Goal: Task Accomplishment & Management: Manage account settings

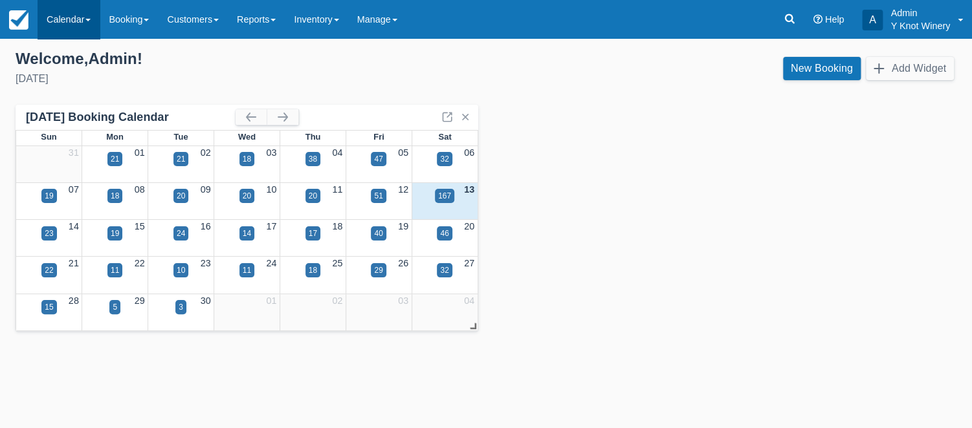
click at [92, 22] on link "Calendar" at bounding box center [69, 19] width 62 height 39
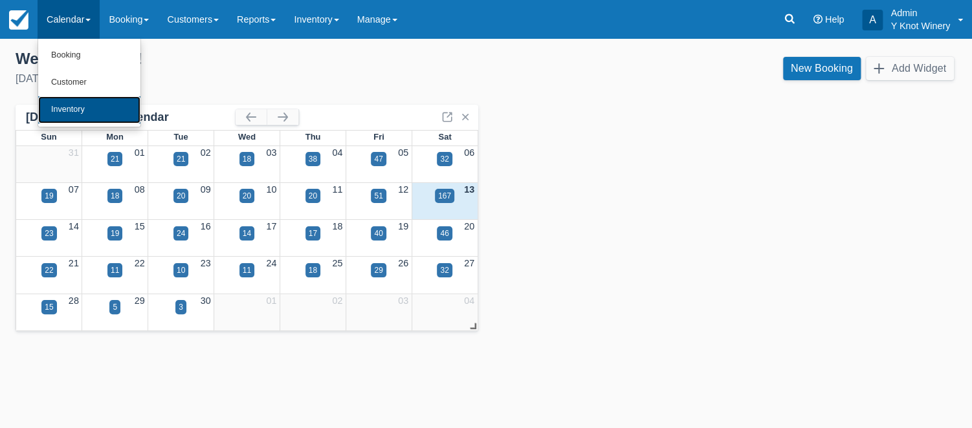
click at [87, 110] on link "Inventory" at bounding box center [89, 109] width 102 height 27
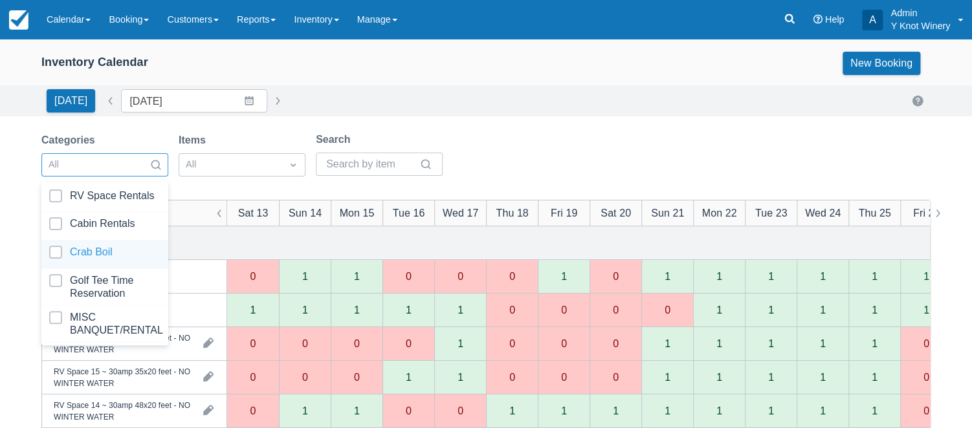
click at [140, 247] on div at bounding box center [104, 254] width 111 height 17
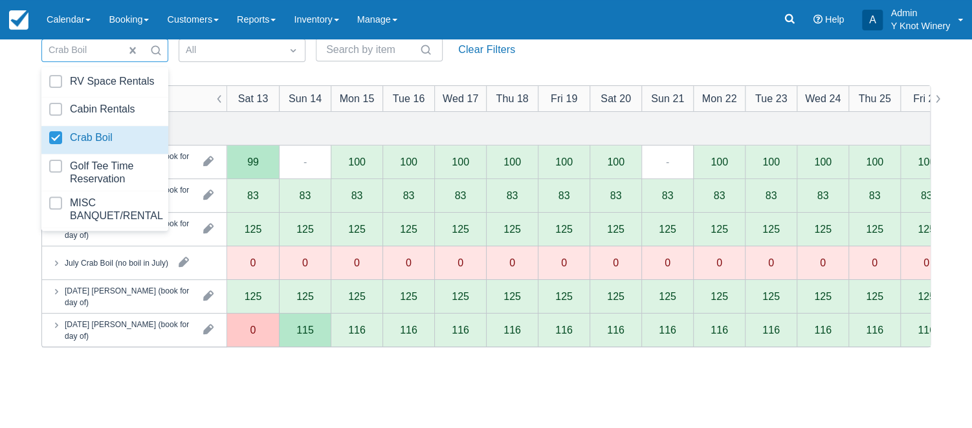
scroll to position [135, 0]
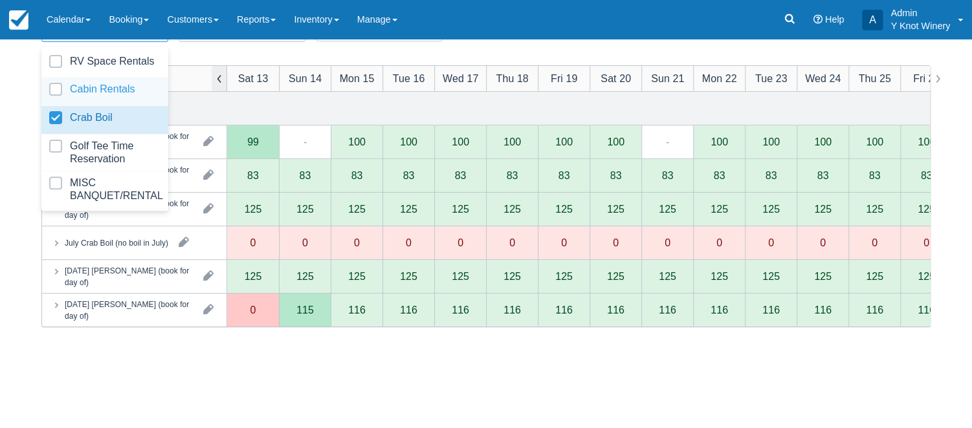
click at [220, 78] on button "button" at bounding box center [220, 78] width 16 height 25
click at [320, 392] on div "Categories and products Sat 13 Sun 14 Mon 15 Tue 16 Wed 17 Thu 18 Fri 19 Sat 20…" at bounding box center [486, 280] width 888 height 428
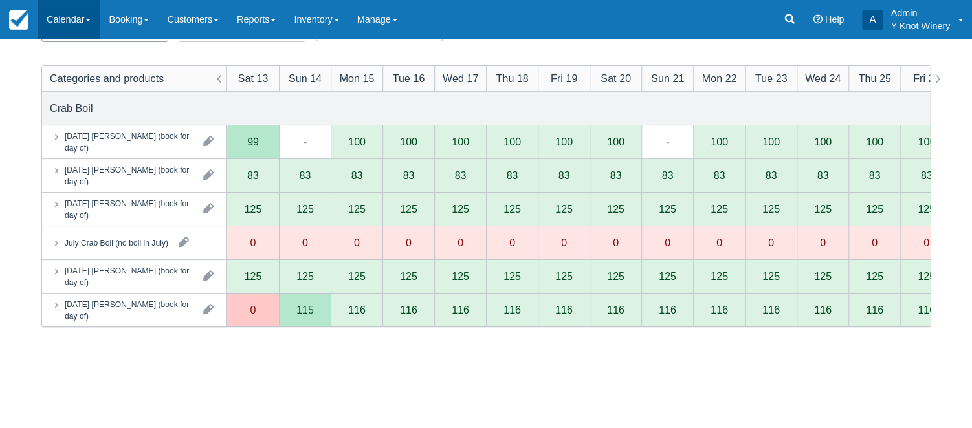
click at [95, 26] on link "Calendar" at bounding box center [69, 19] width 62 height 39
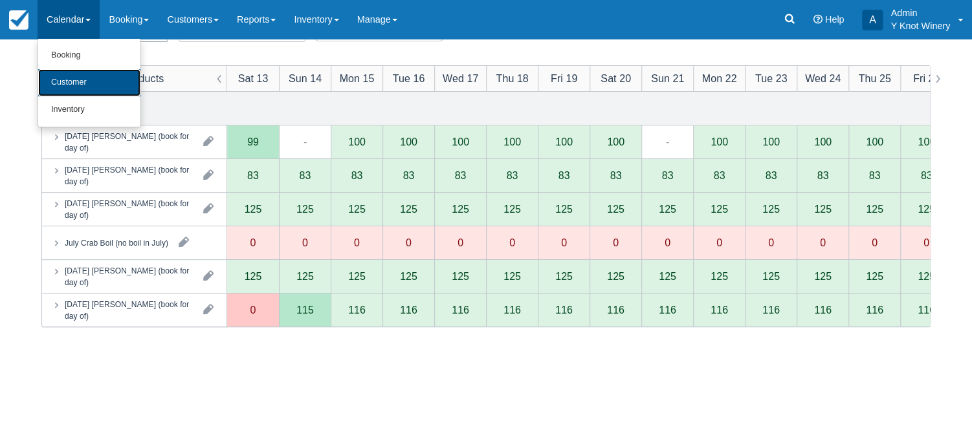
click at [109, 89] on link "Customer" at bounding box center [89, 82] width 102 height 27
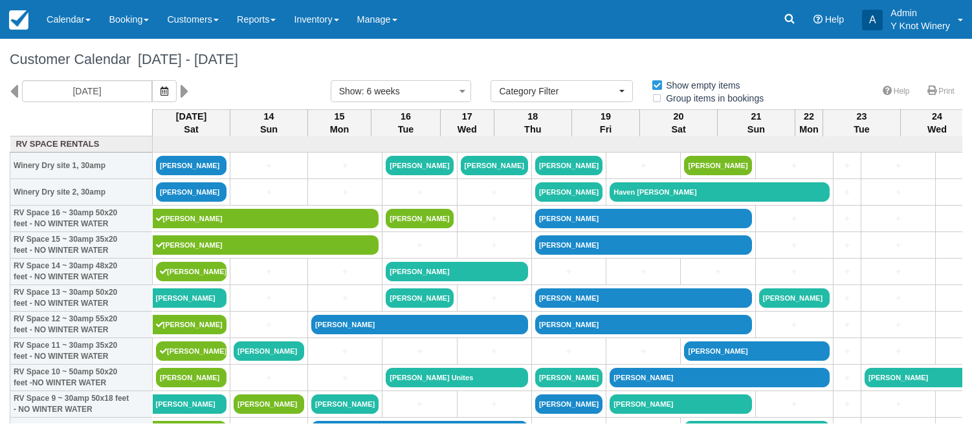
select select
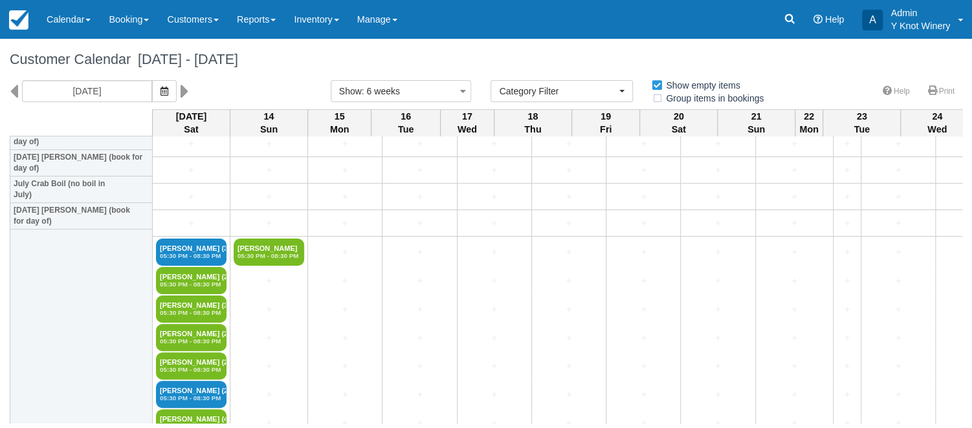
scroll to position [1764, 0]
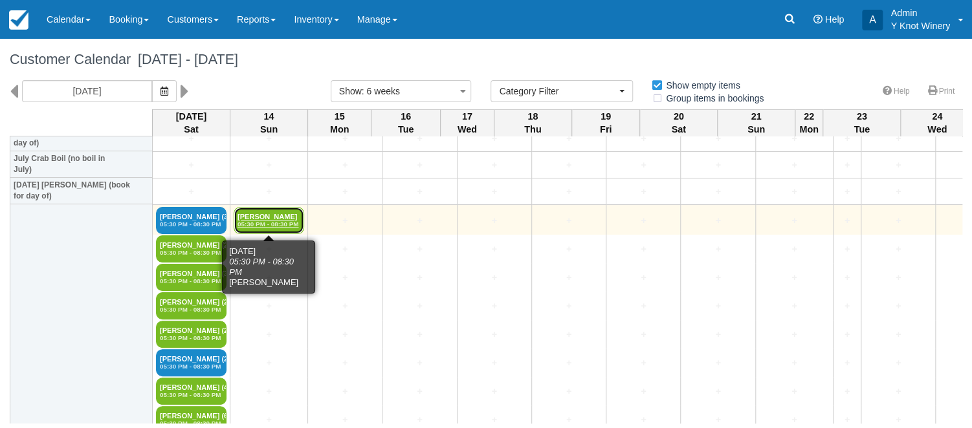
click at [270, 217] on link "Paula Simerly 05:30 PM - 08:30 PM" at bounding box center [269, 220] width 71 height 27
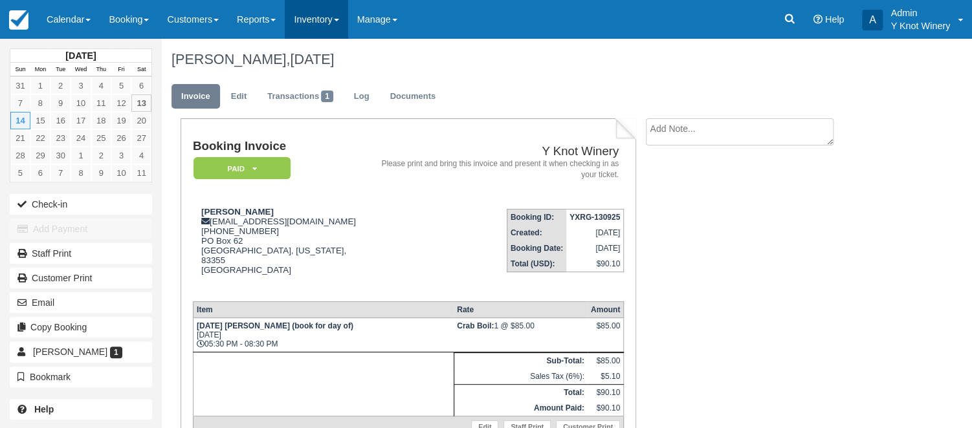
click at [348, 25] on link "Inventory" at bounding box center [316, 19] width 63 height 39
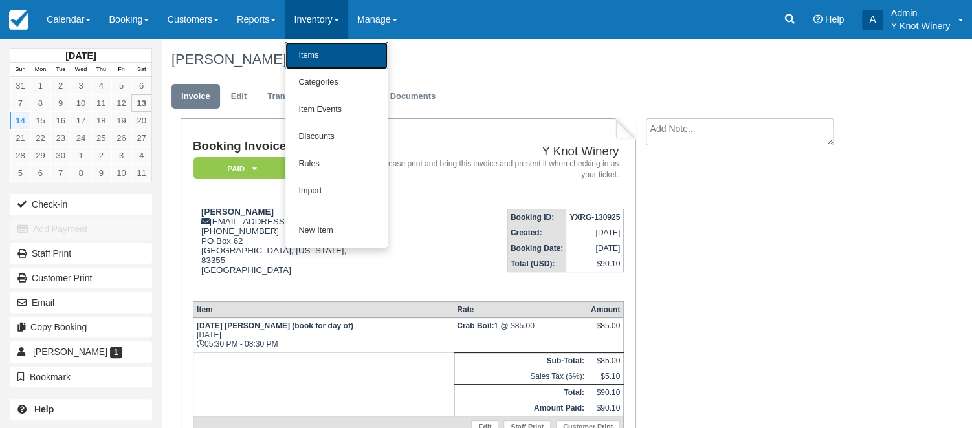
click at [336, 58] on link "Items" at bounding box center [336, 55] width 102 height 27
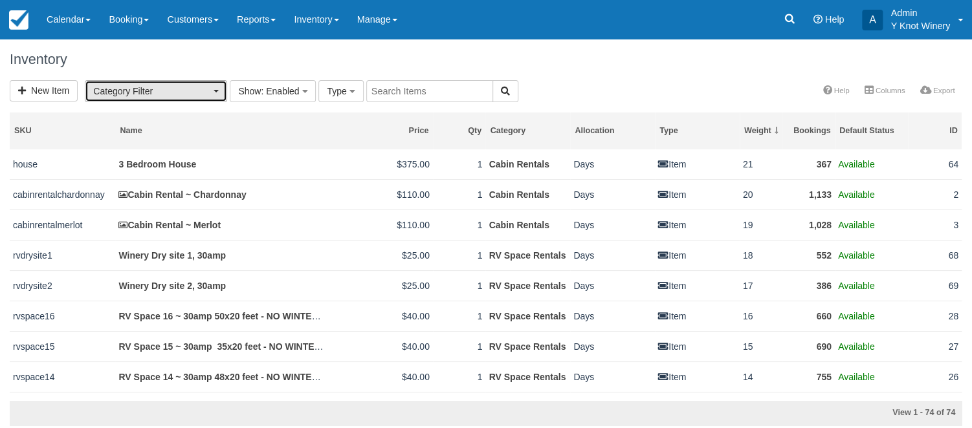
click at [214, 91] on span "button" at bounding box center [216, 91] width 5 height 3
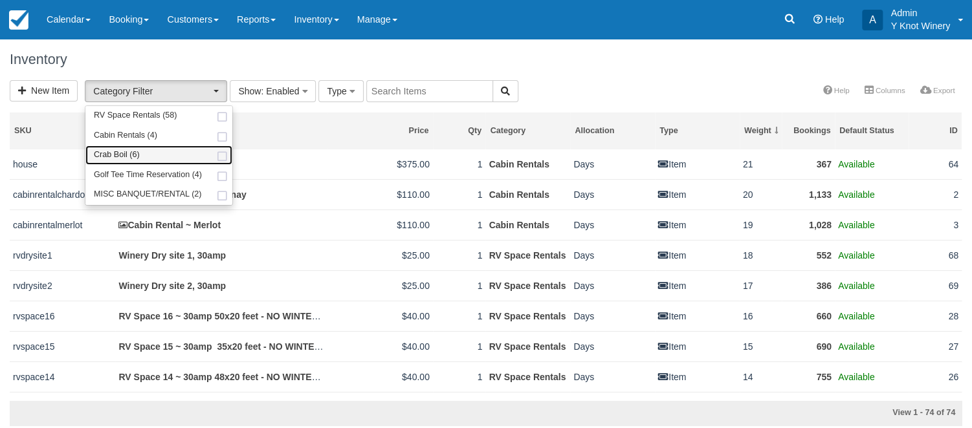
click at [183, 159] on link "Crab Boil (6)" at bounding box center [158, 156] width 146 height 20
select select "8"
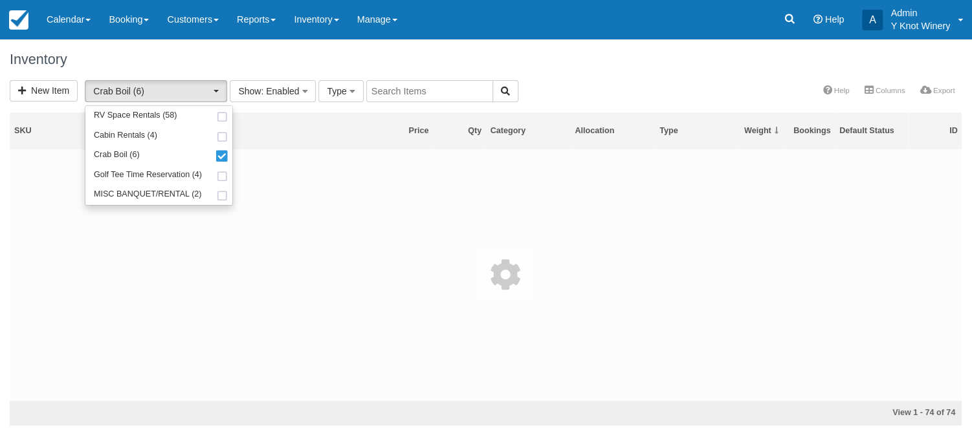
scroll to position [17, 0]
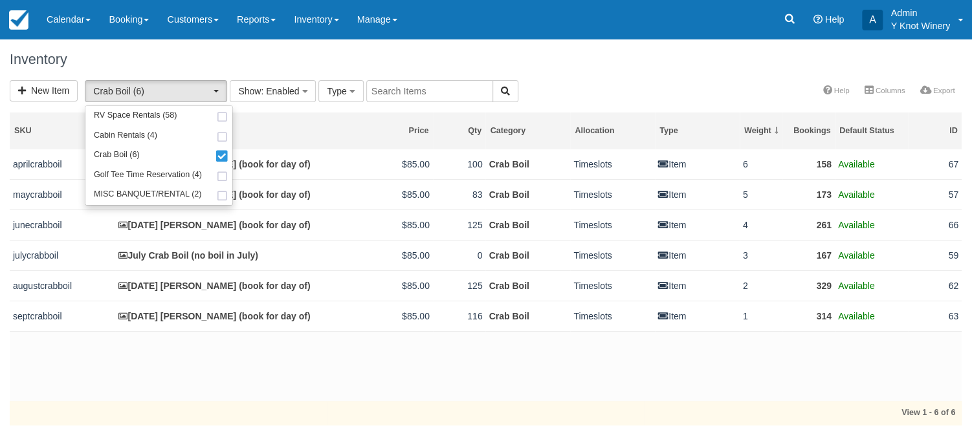
click at [315, 403] on td at bounding box center [168, 413] width 317 height 25
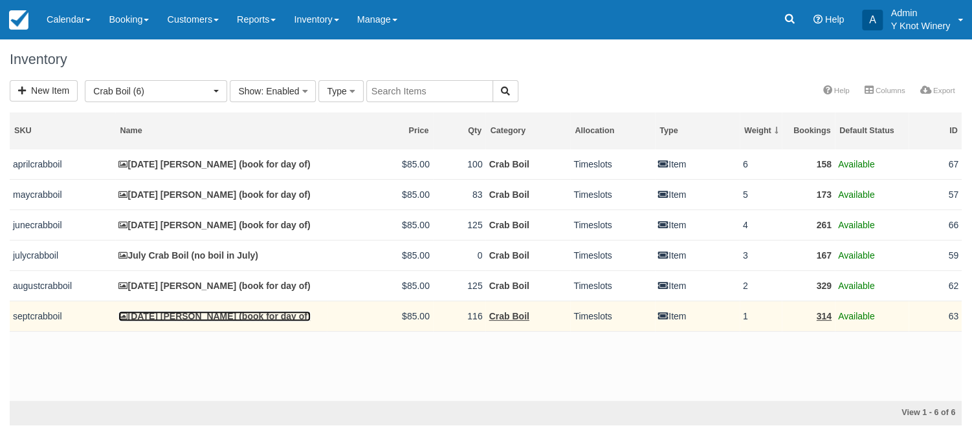
click at [227, 322] on link "September 13th Crab Boil (book for day of)" at bounding box center [214, 316] width 192 height 10
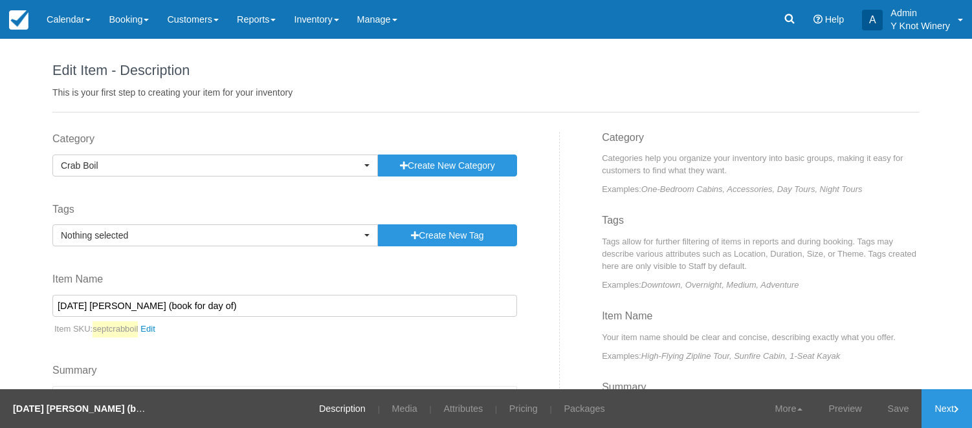
select select
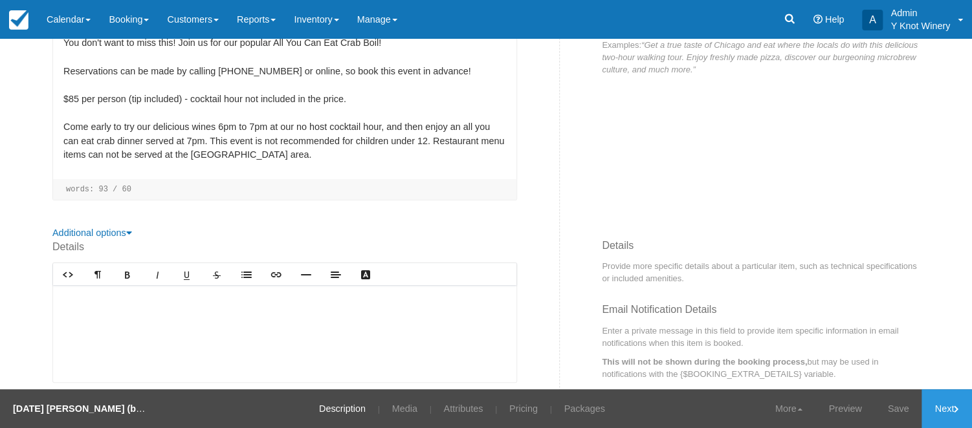
scroll to position [404, 0]
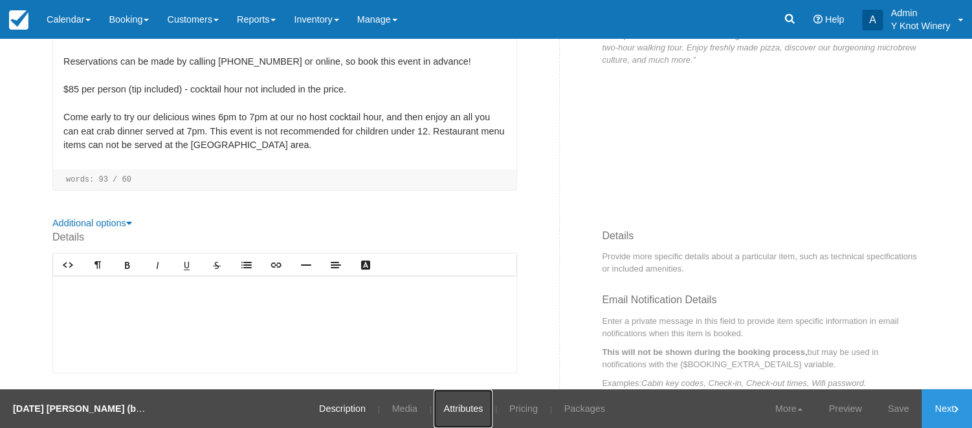
click at [462, 418] on link "Attributes" at bounding box center [463, 409] width 59 height 39
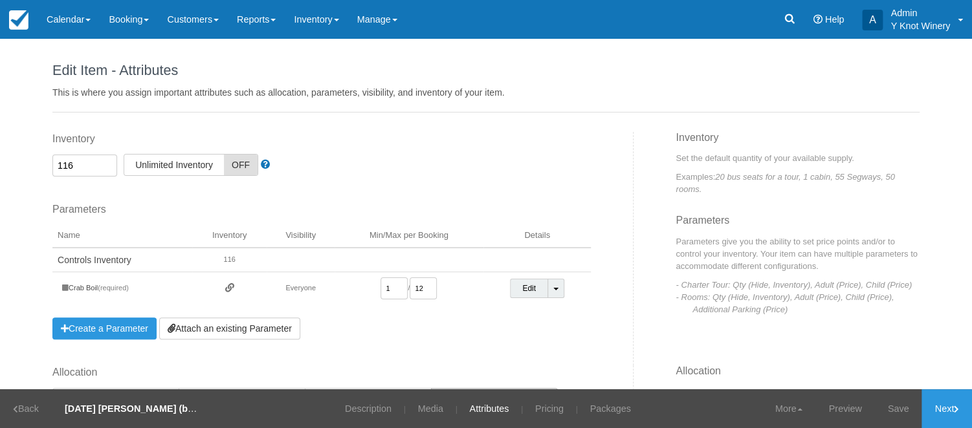
drag, startPoint x: 87, startPoint y: 164, endPoint x: 47, endPoint y: 164, distance: 40.8
click at [52, 165] on input "116" at bounding box center [84, 166] width 65 height 22
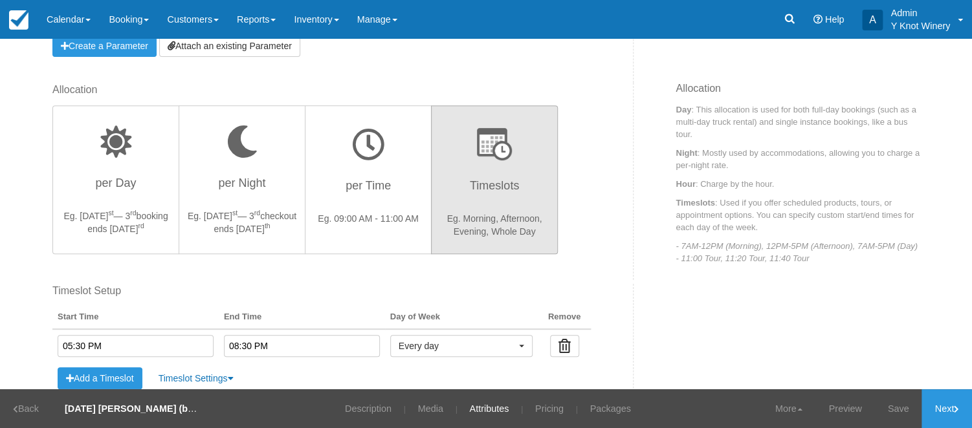
scroll to position [284, 0]
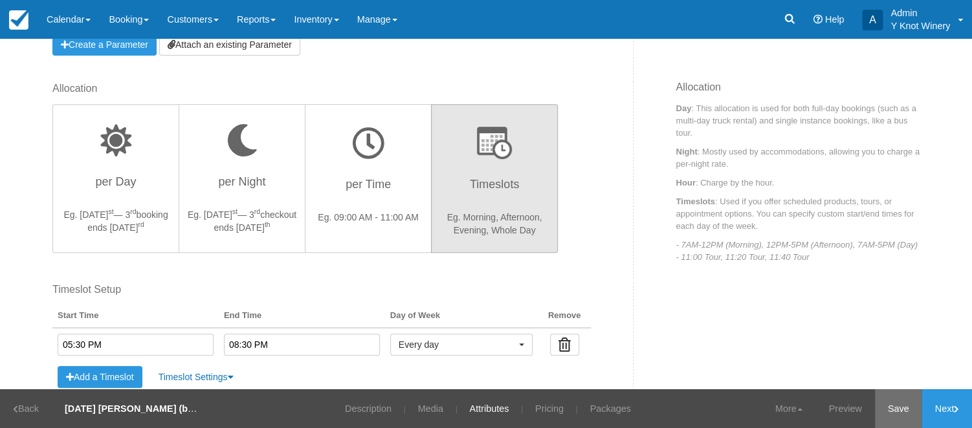
type input "125"
click at [904, 402] on link "Save" at bounding box center [898, 409] width 47 height 39
click at [946, 412] on link "Next" at bounding box center [947, 409] width 50 height 39
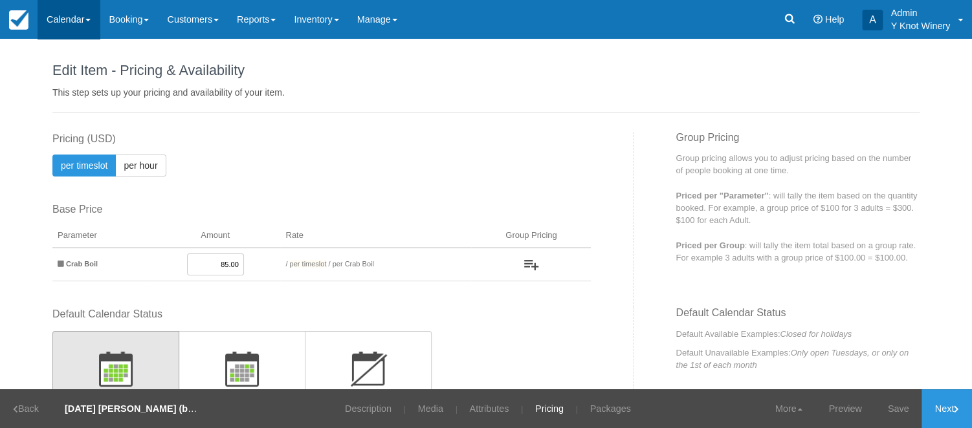
click at [92, 23] on link "Calendar" at bounding box center [69, 19] width 62 height 39
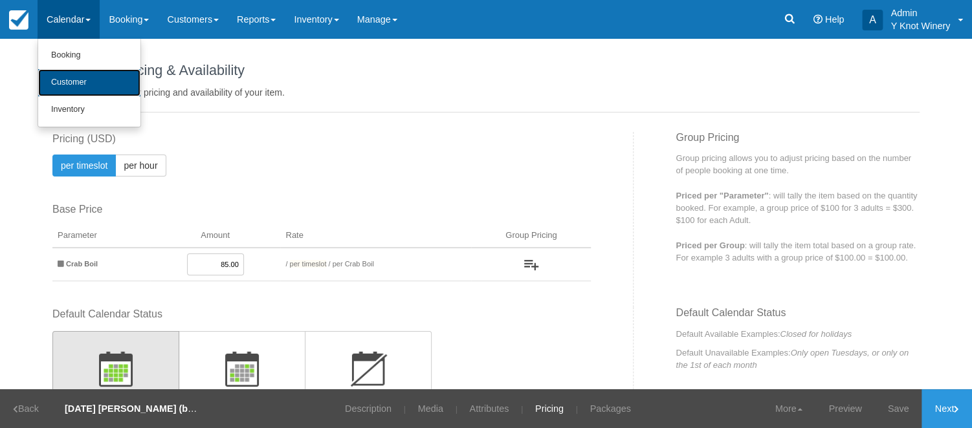
click at [82, 80] on link "Customer" at bounding box center [89, 82] width 102 height 27
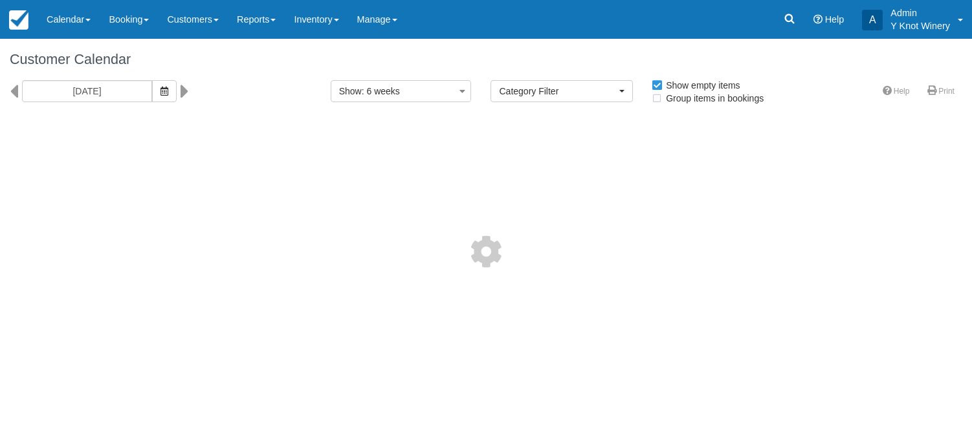
select select
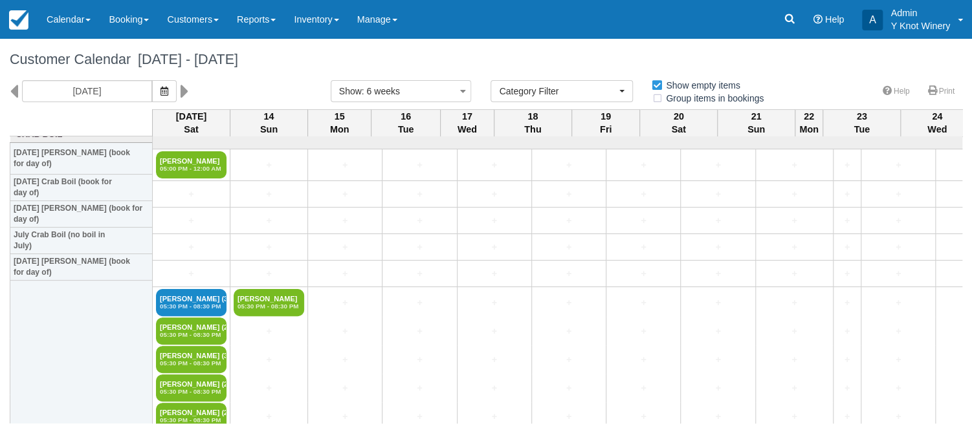
scroll to position [1688, 0]
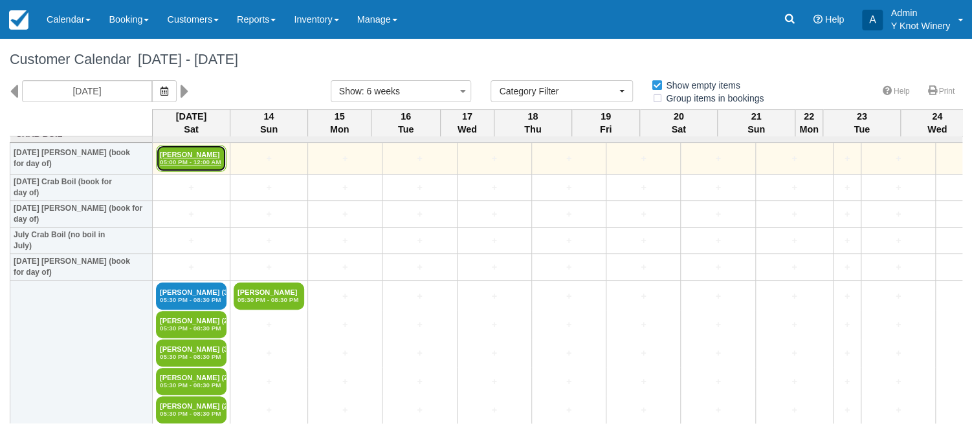
click at [188, 157] on link "George 05:00 PM - 12:00 AM" at bounding box center [191, 158] width 71 height 27
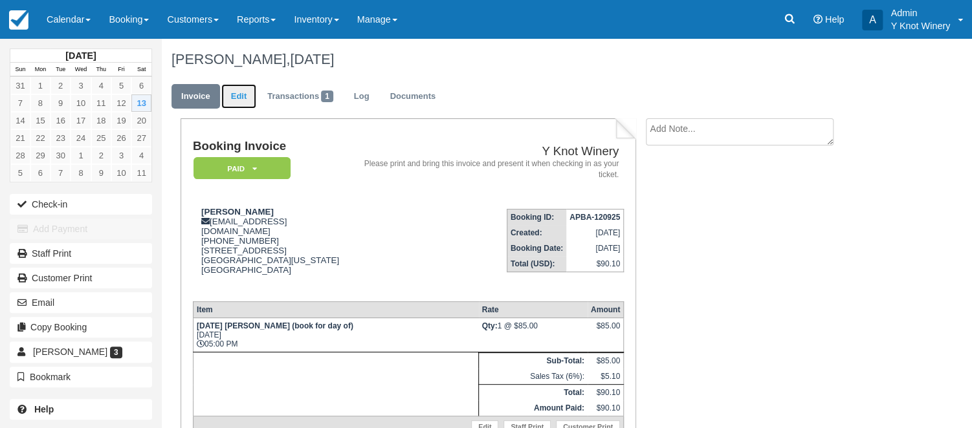
click at [237, 92] on link "Edit" at bounding box center [238, 96] width 35 height 25
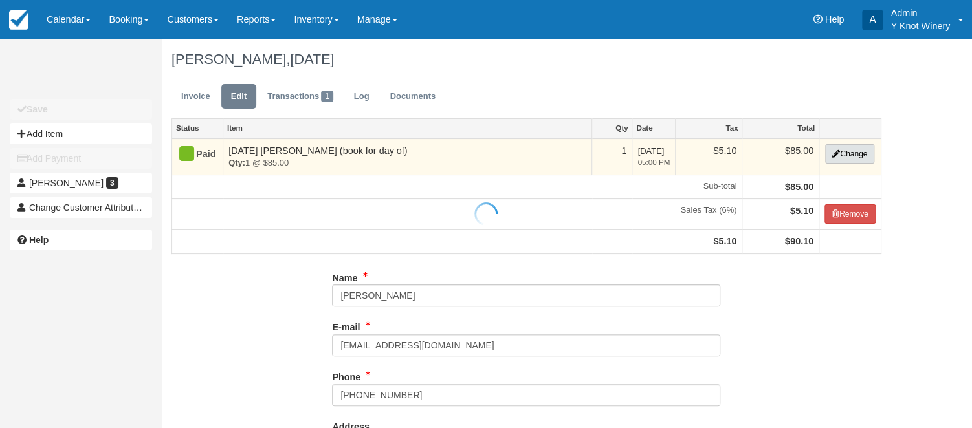
type input "[PHONE_NUMBER]"
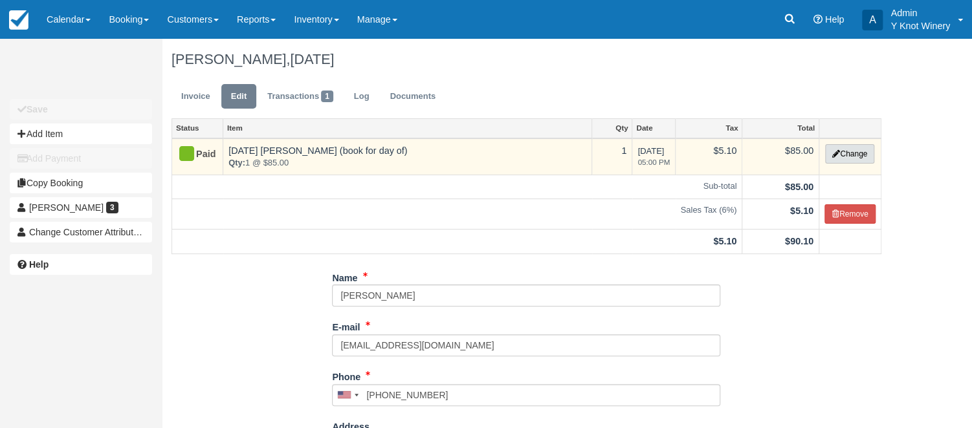
type input "[PHONE_NUMBER]"
click at [853, 160] on button "Change" at bounding box center [849, 153] width 49 height 19
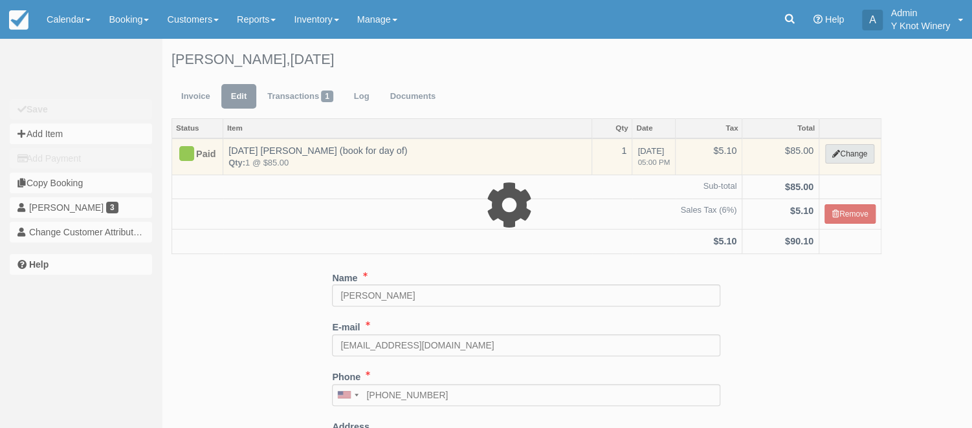
select select "8"
type input "85.00"
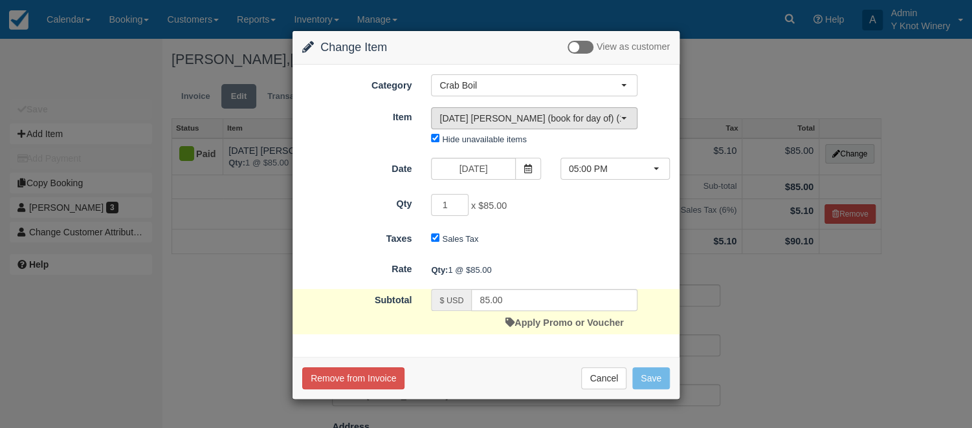
click at [625, 117] on span "button" at bounding box center [623, 118] width 5 height 3
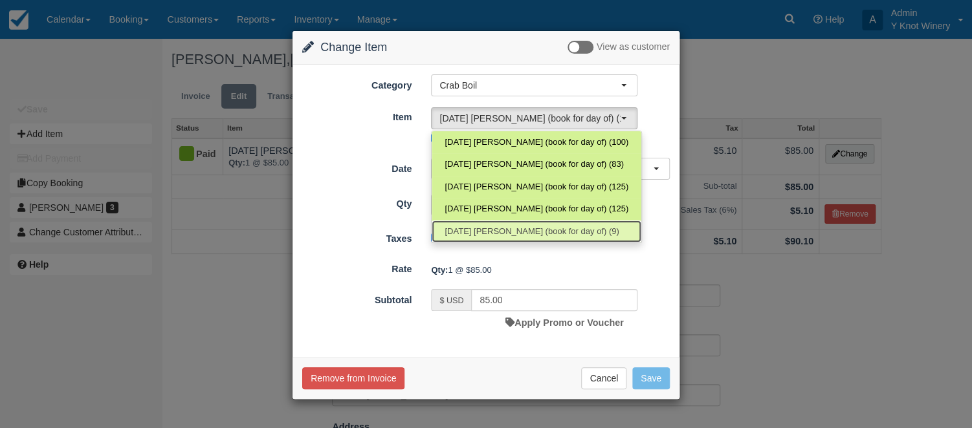
click at [595, 232] on span "[DATE] [PERSON_NAME] (book for day of) (9)" at bounding box center [532, 232] width 174 height 12
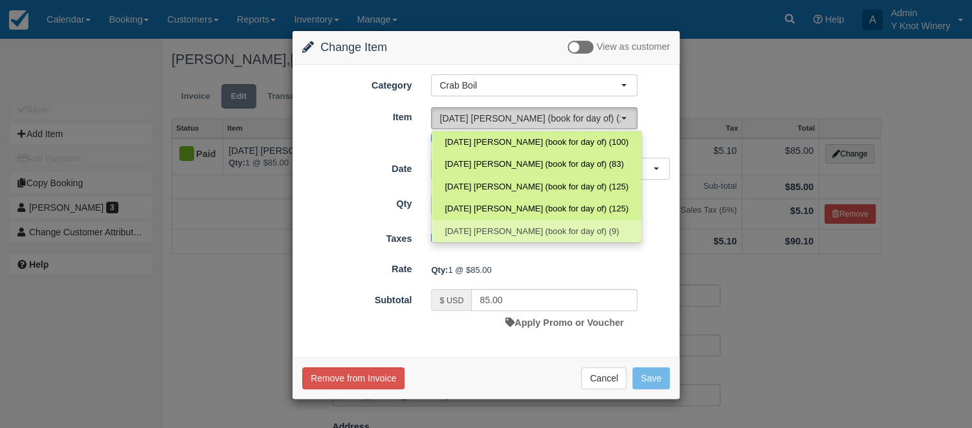
select select "63"
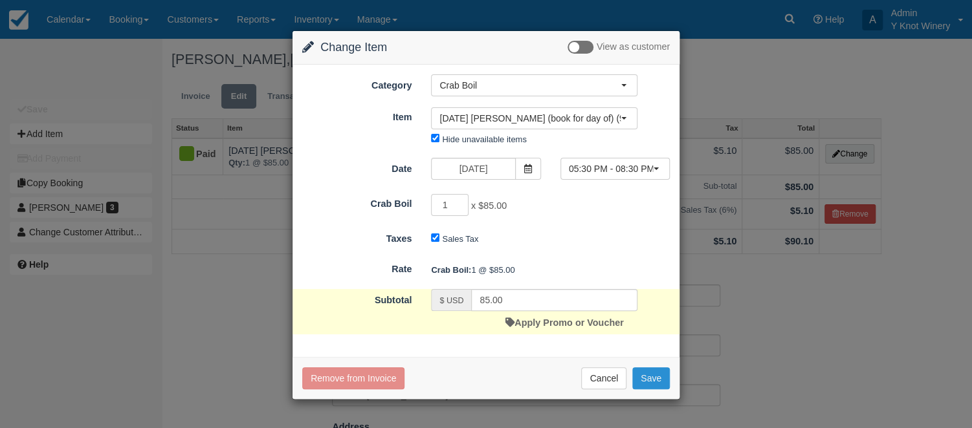
click at [651, 372] on button "Save" at bounding box center [651, 379] width 38 height 22
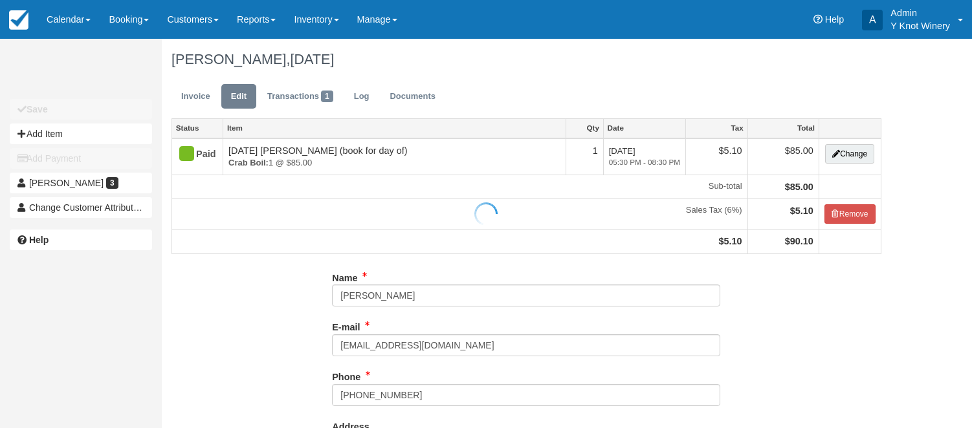
type input "[PHONE_NUMBER]"
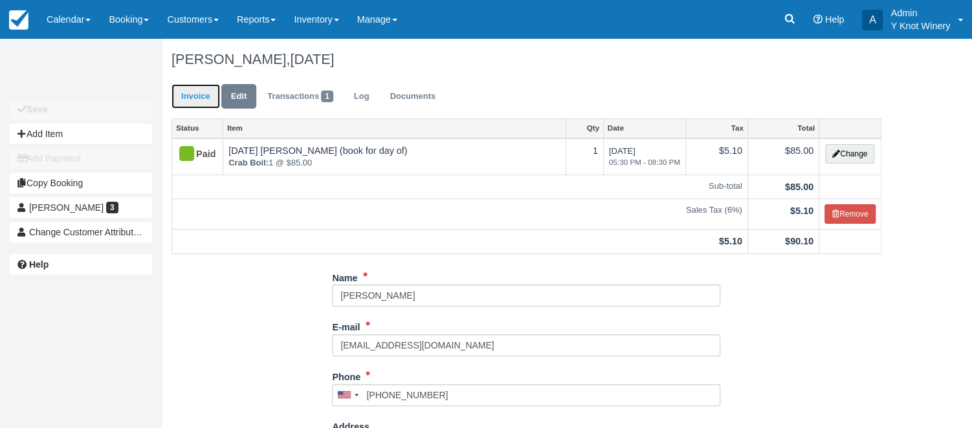
click at [190, 94] on link "Invoice" at bounding box center [196, 96] width 49 height 25
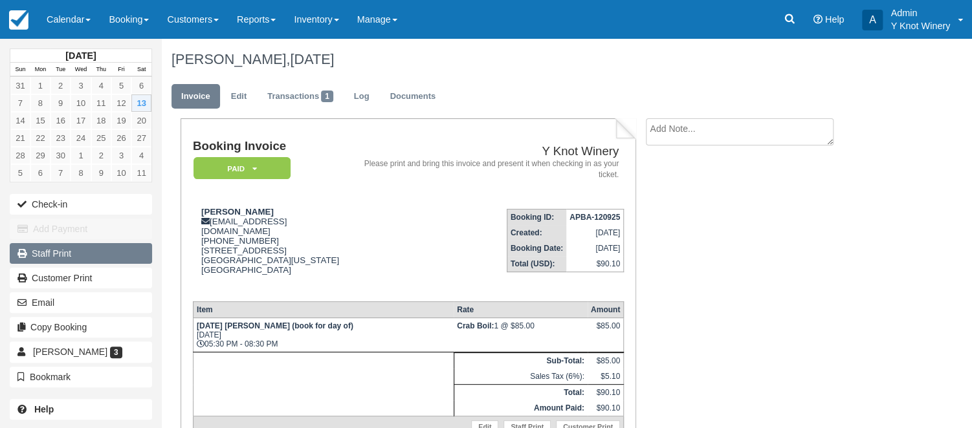
click at [115, 249] on link "Staff Print" at bounding box center [81, 253] width 142 height 21
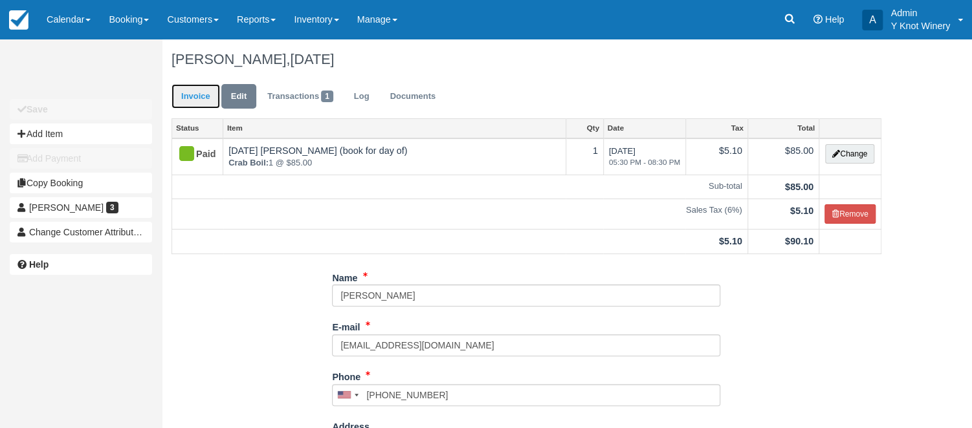
click at [179, 97] on link "Invoice" at bounding box center [196, 96] width 49 height 25
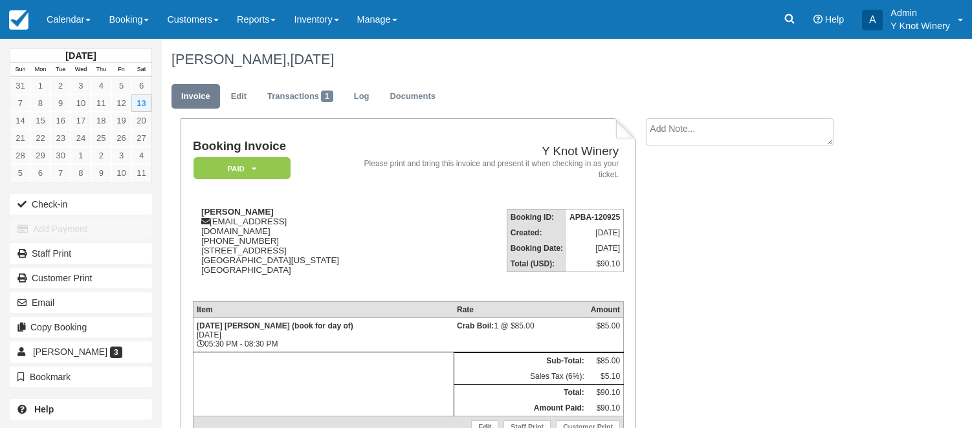
click at [88, 23] on link "Calendar" at bounding box center [69, 19] width 62 height 39
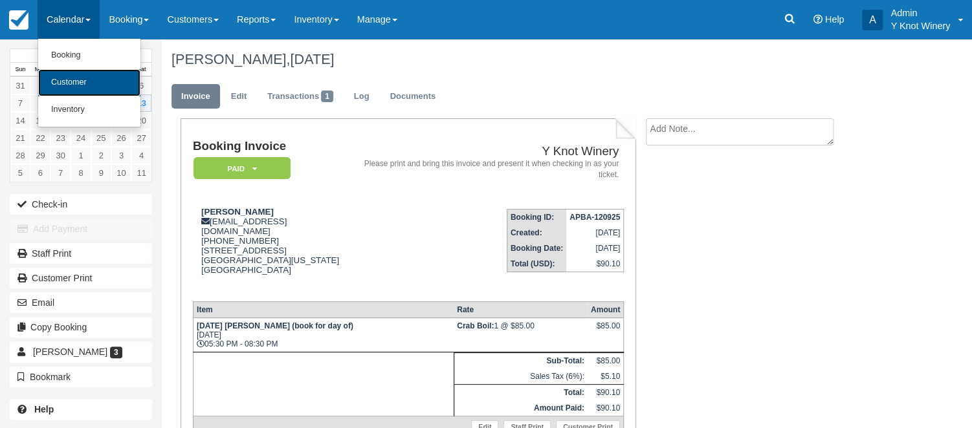
click at [89, 77] on link "Customer" at bounding box center [89, 82] width 102 height 27
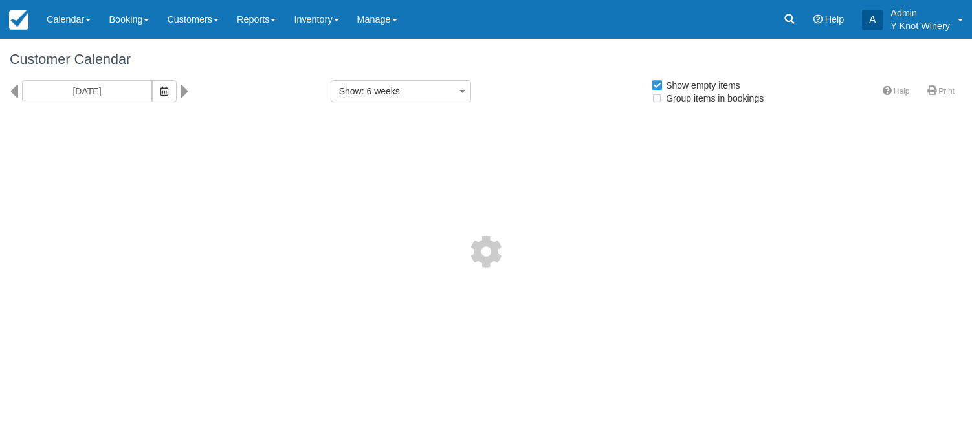
select select
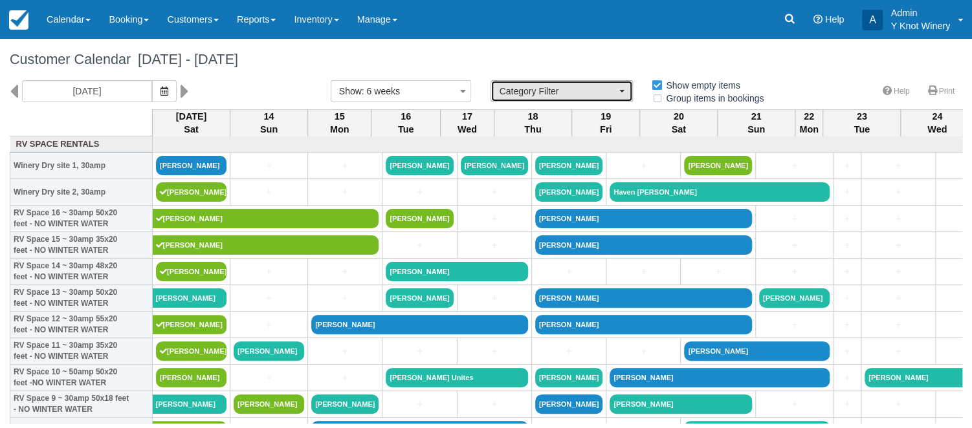
click at [626, 95] on button "Category Filter" at bounding box center [562, 91] width 142 height 22
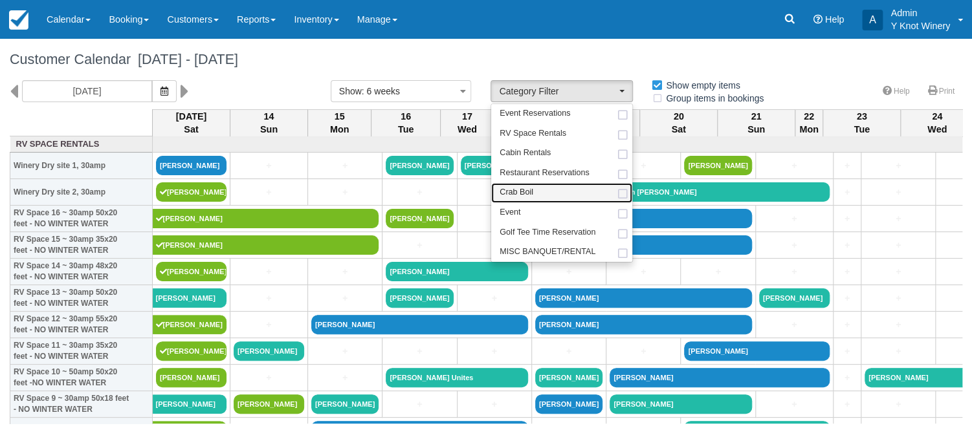
click at [572, 190] on link "Crab Boil" at bounding box center [561, 193] width 141 height 20
select select "8"
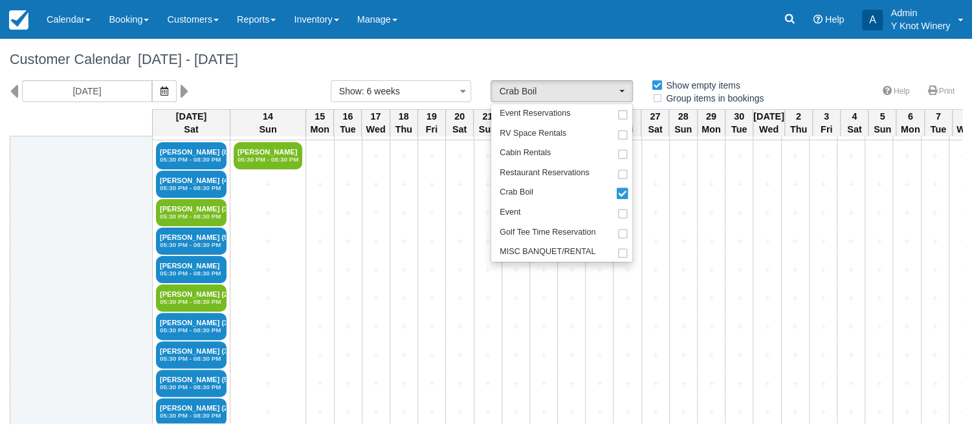
scroll to position [153, 0]
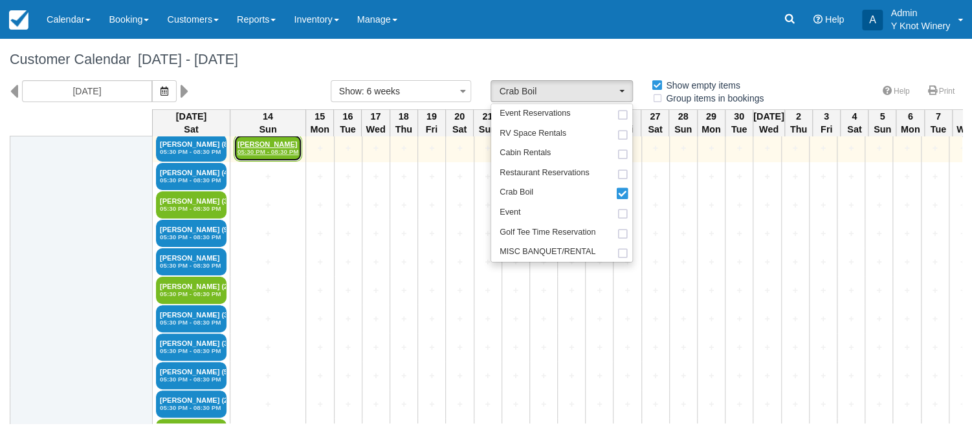
click at [274, 145] on link "Paula Simerly 05:30 PM - 08:30 PM" at bounding box center [268, 148] width 69 height 27
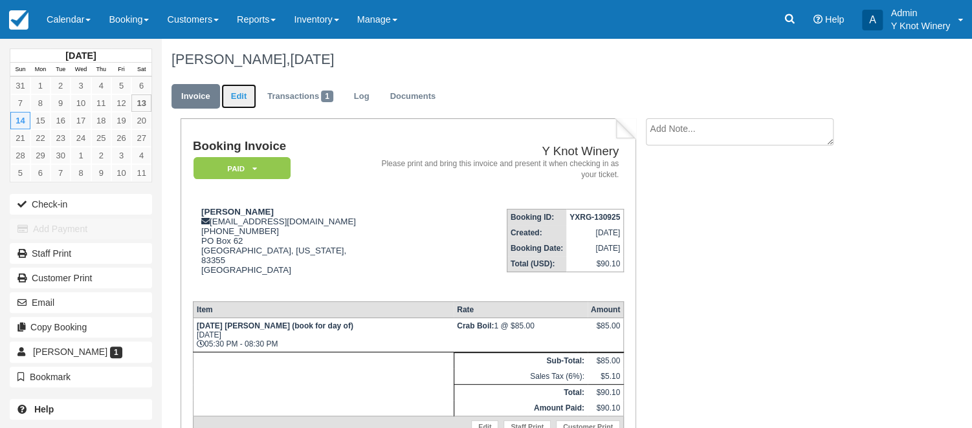
click at [238, 97] on link "Edit" at bounding box center [238, 96] width 35 height 25
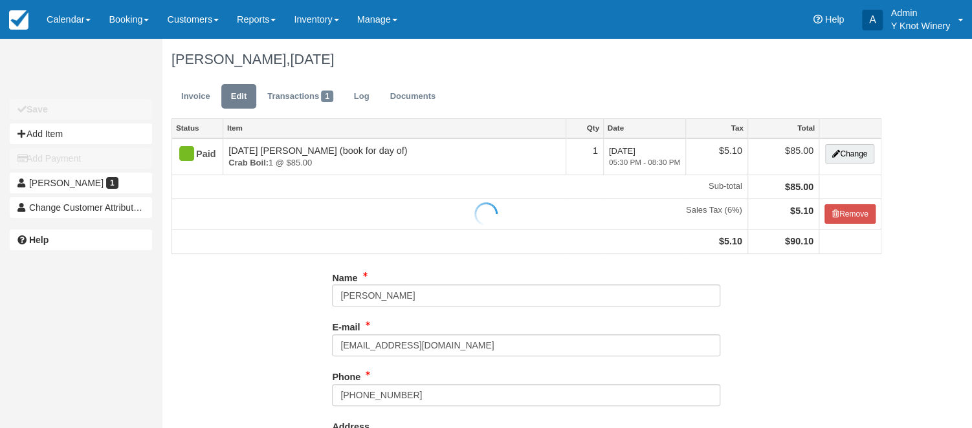
type input "[PHONE_NUMBER]"
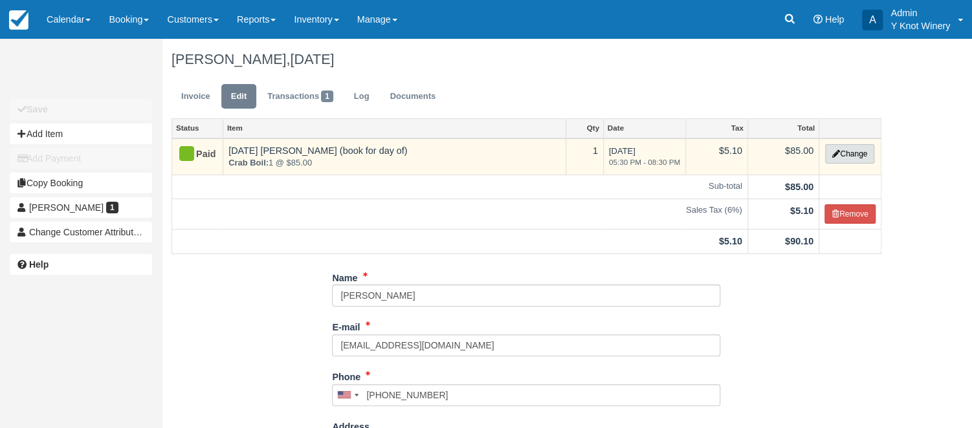
click at [843, 152] on button "Change" at bounding box center [849, 153] width 49 height 19
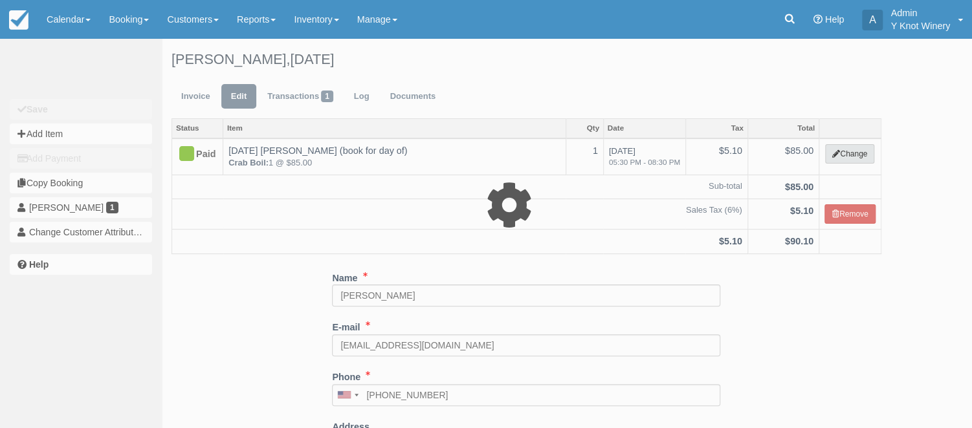
select select "8"
type input "85.00"
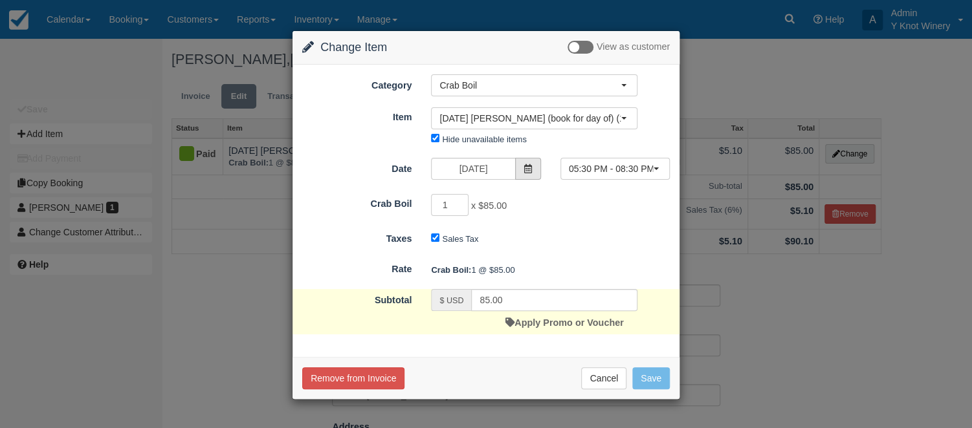
click at [536, 168] on span at bounding box center [528, 169] width 26 height 22
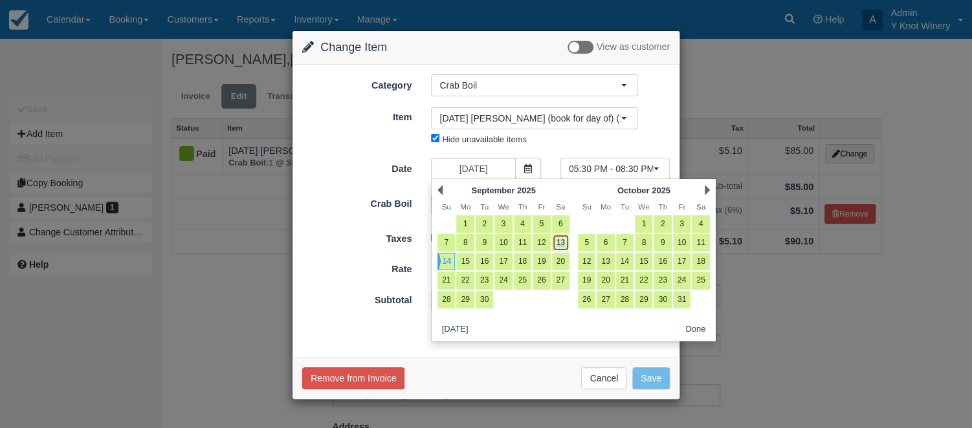
click at [564, 242] on link "13" at bounding box center [560, 242] width 17 height 17
type input "[DATE]"
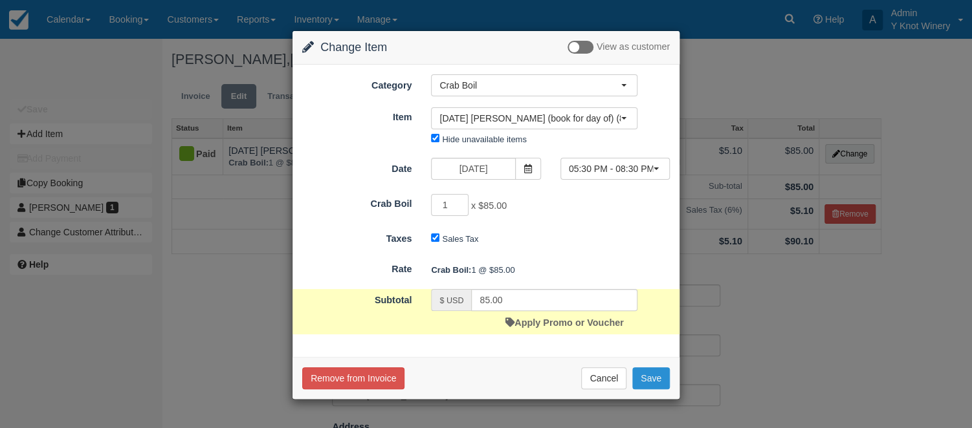
click at [656, 379] on button "Save" at bounding box center [651, 379] width 38 height 22
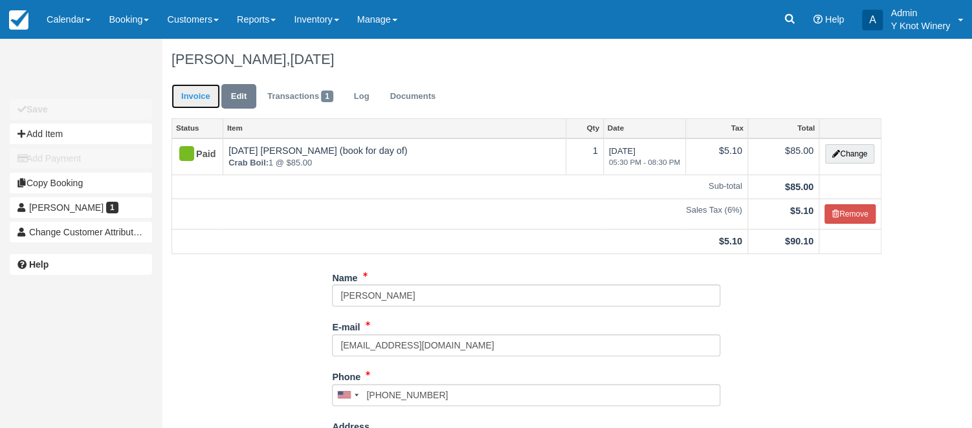
click at [188, 96] on link "Invoice" at bounding box center [196, 96] width 49 height 25
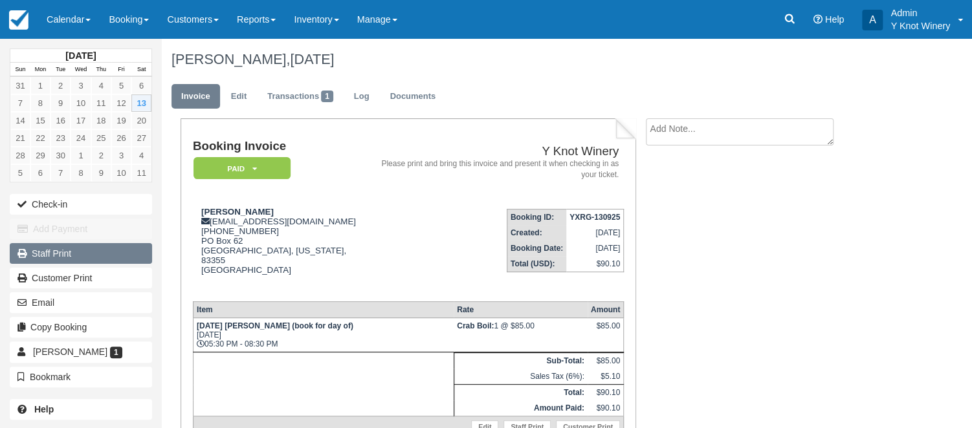
click at [110, 251] on link "Staff Print" at bounding box center [81, 253] width 142 height 21
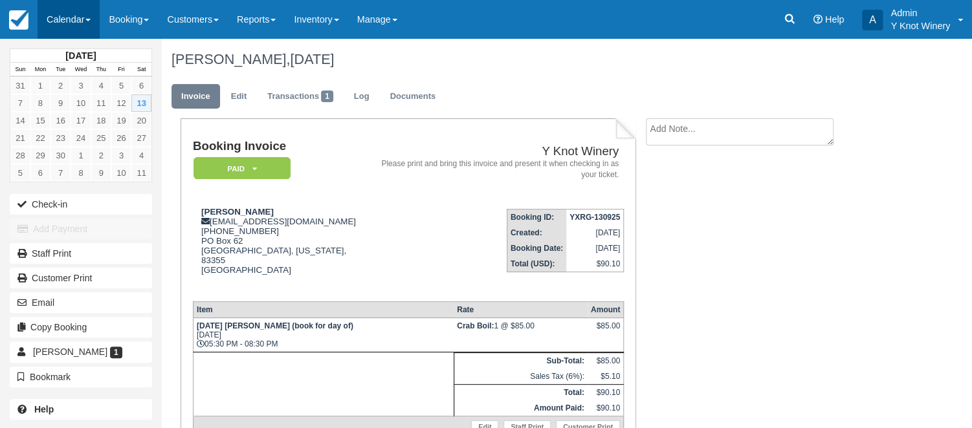
click at [91, 17] on link "Calendar" at bounding box center [69, 19] width 62 height 39
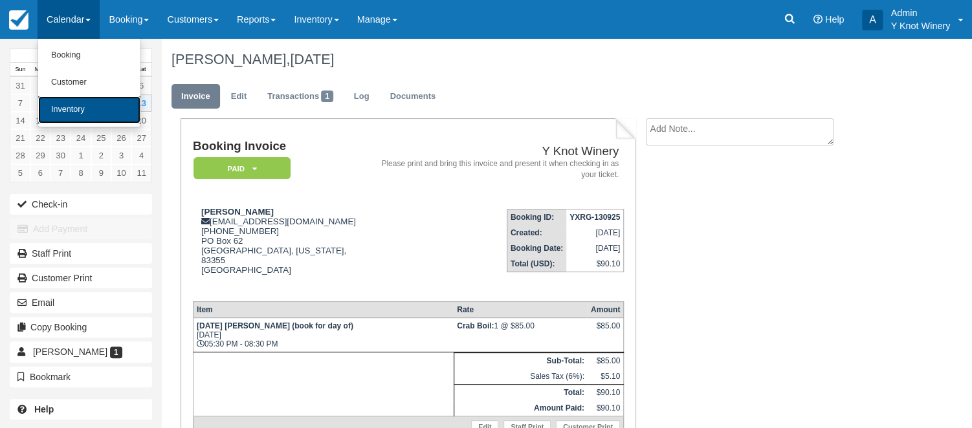
click at [82, 106] on link "Inventory" at bounding box center [89, 109] width 102 height 27
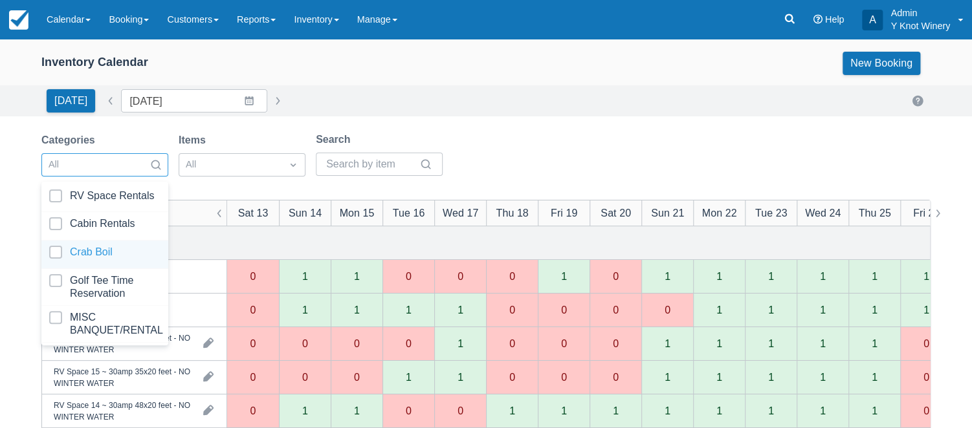
click at [109, 250] on div at bounding box center [104, 254] width 111 height 17
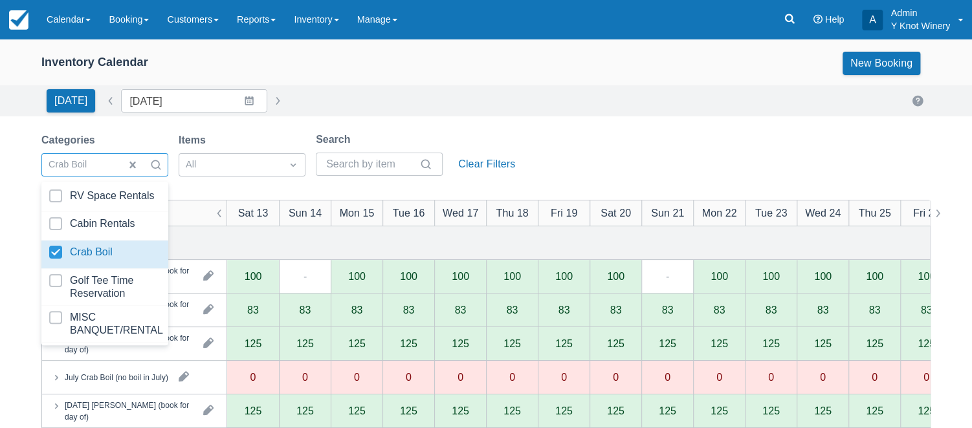
scroll to position [201, 0]
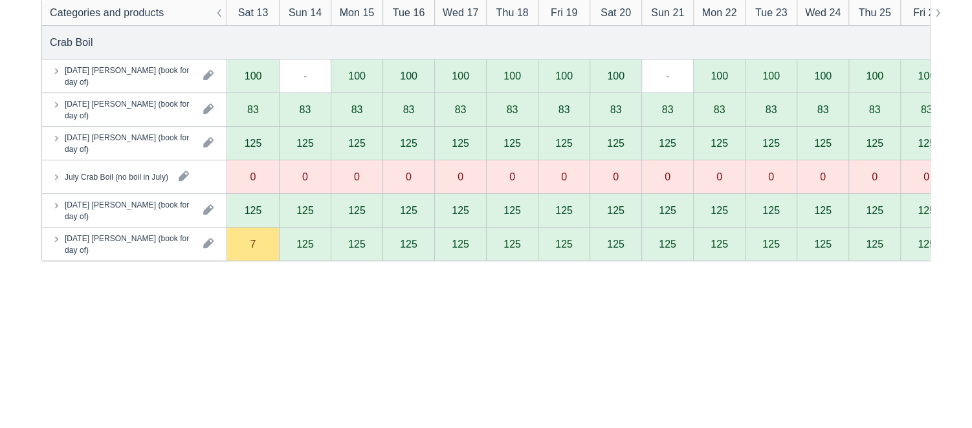
click at [236, 44] on div "Crab Boil" at bounding box center [486, 42] width 888 height 33
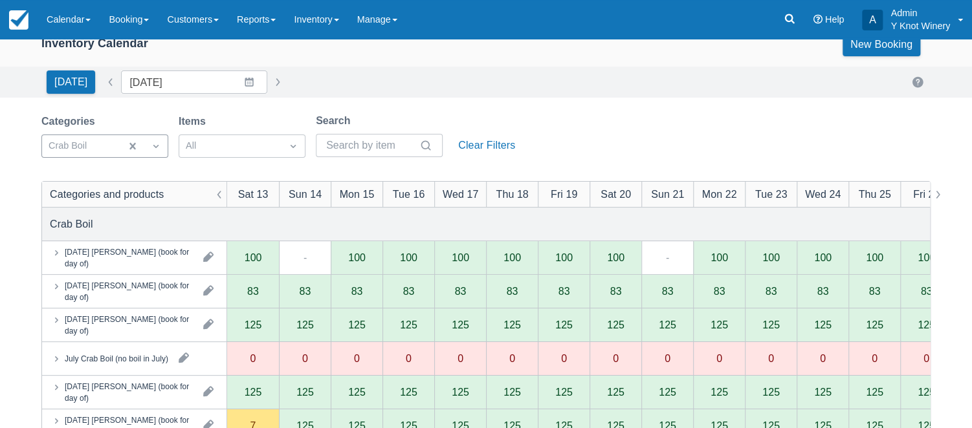
scroll to position [0, 0]
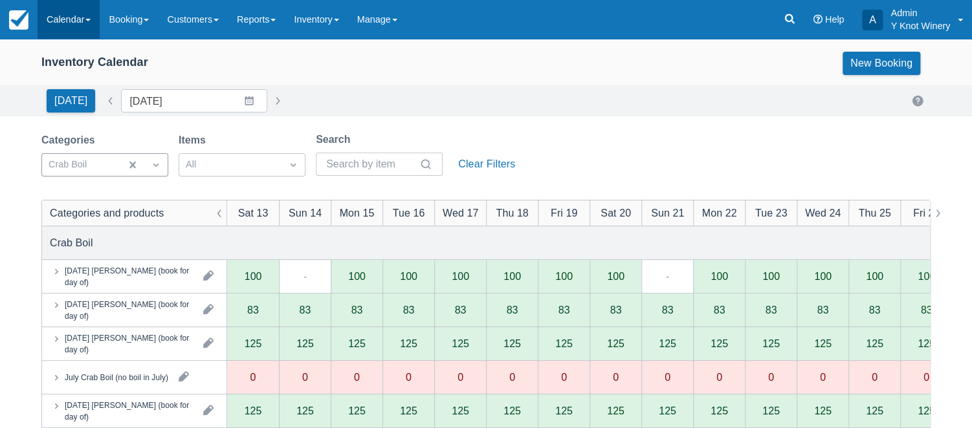
click at [91, 21] on span at bounding box center [87, 20] width 5 height 3
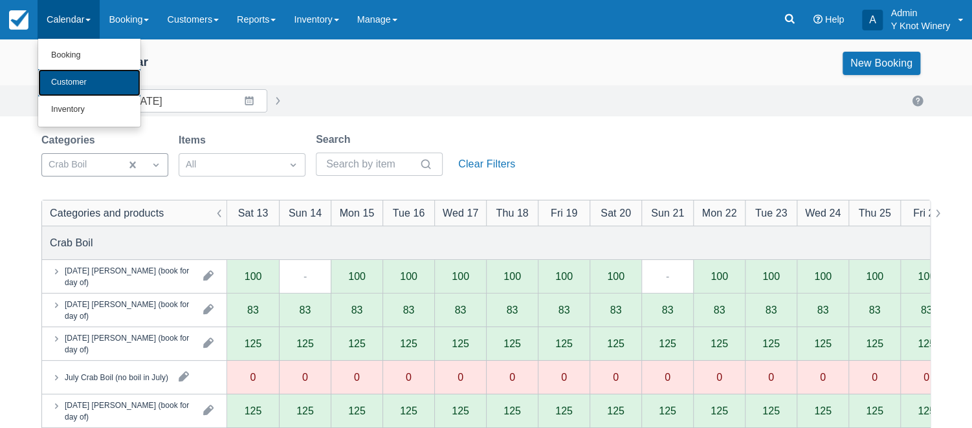
click at [71, 84] on link "Customer" at bounding box center [89, 82] width 102 height 27
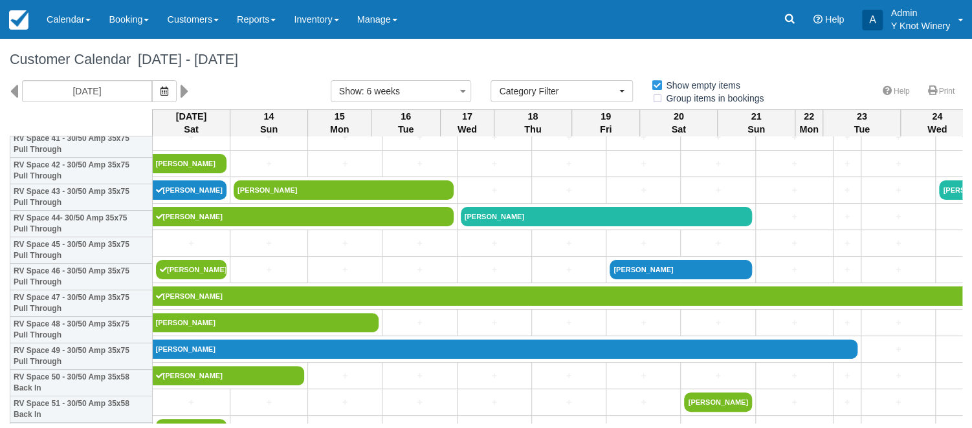
scroll to position [1136, 0]
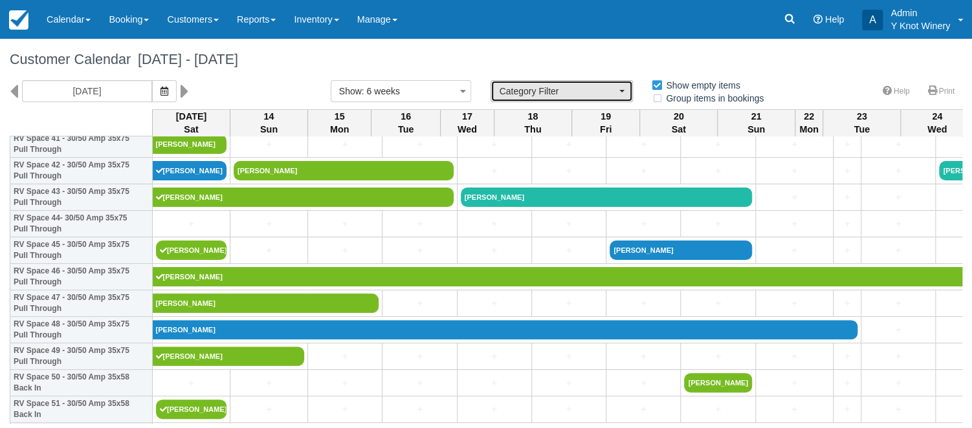
click at [625, 91] on button "Category Filter" at bounding box center [562, 91] width 142 height 22
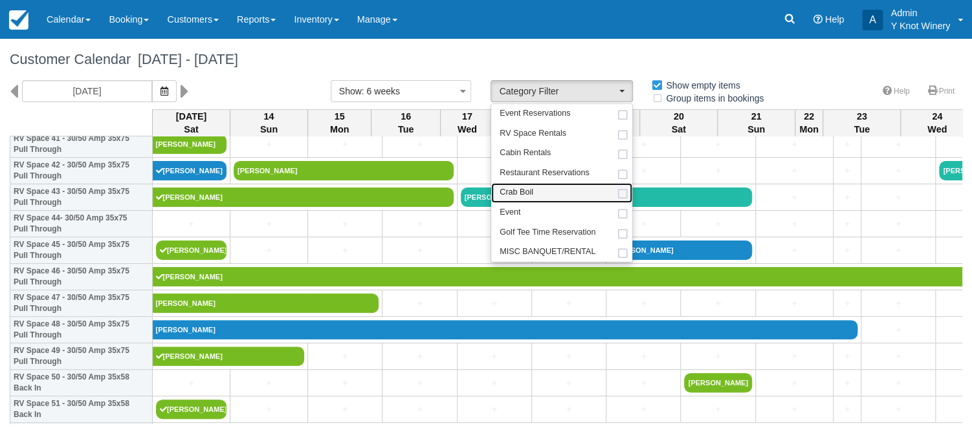
click at [557, 194] on link "Crab Boil" at bounding box center [561, 193] width 141 height 20
select select "8"
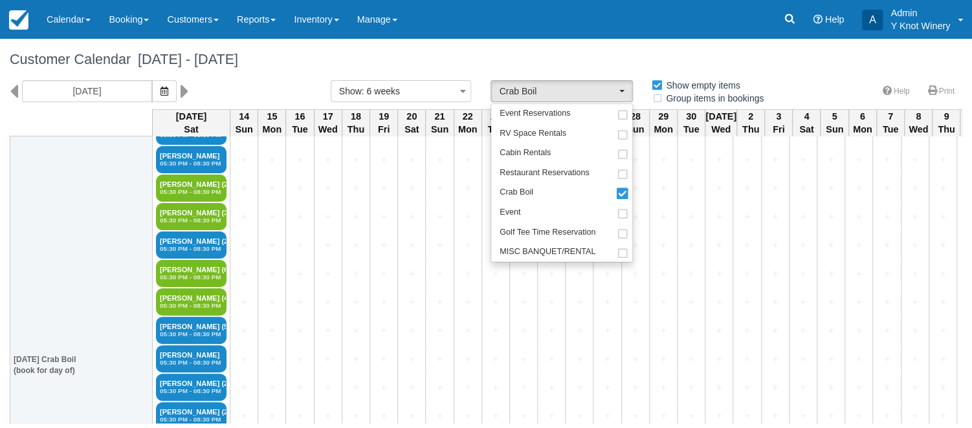
scroll to position [572, 0]
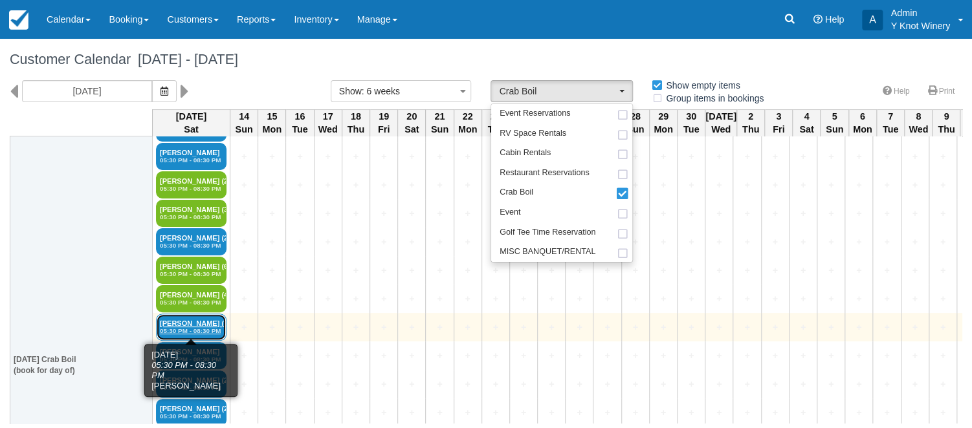
click at [188, 328] on em "05:30 PM - 08:30 PM" at bounding box center [191, 332] width 63 height 8
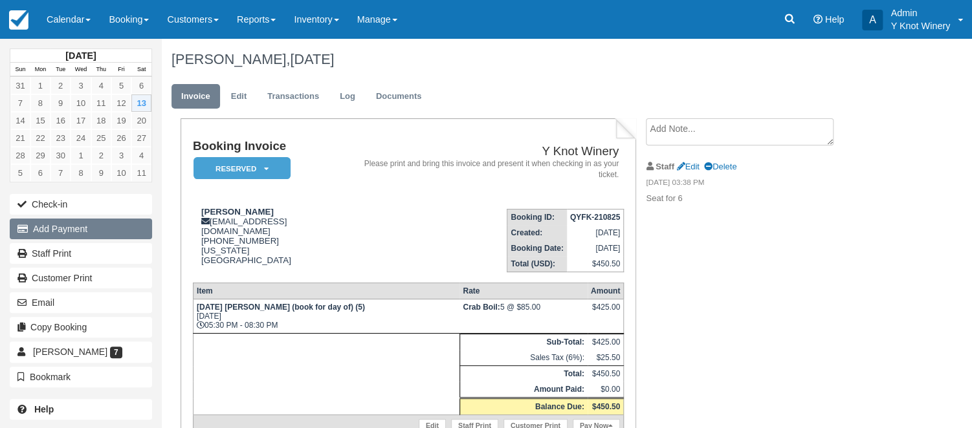
click at [82, 226] on button "Add Payment" at bounding box center [81, 229] width 142 height 21
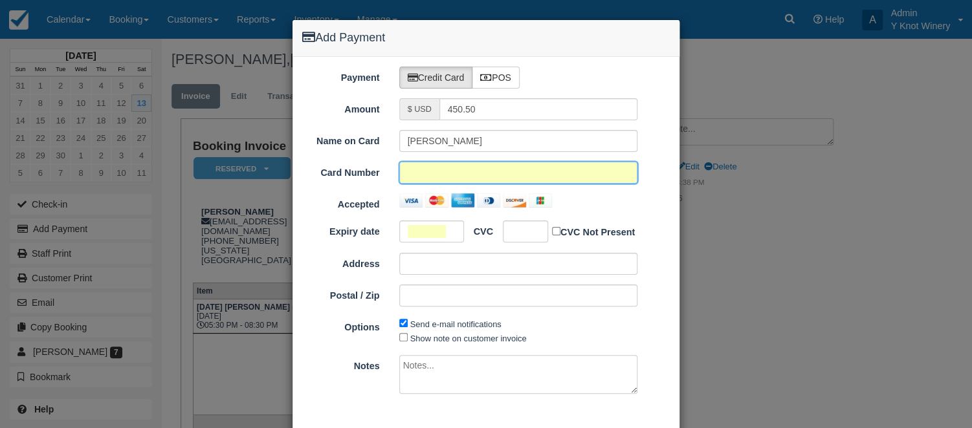
click at [669, 159] on div "Name on Card Jon Steiner Card Number Accepted Expiry date CVC CVC Not Present A…" at bounding box center [486, 223] width 368 height 186
click at [314, 102] on label "Amount" at bounding box center [341, 107] width 97 height 18
click at [439, 102] on input "450.50" at bounding box center [538, 109] width 199 height 22
click at [656, 87] on div "Credit Card POS" at bounding box center [535, 78] width 291 height 22
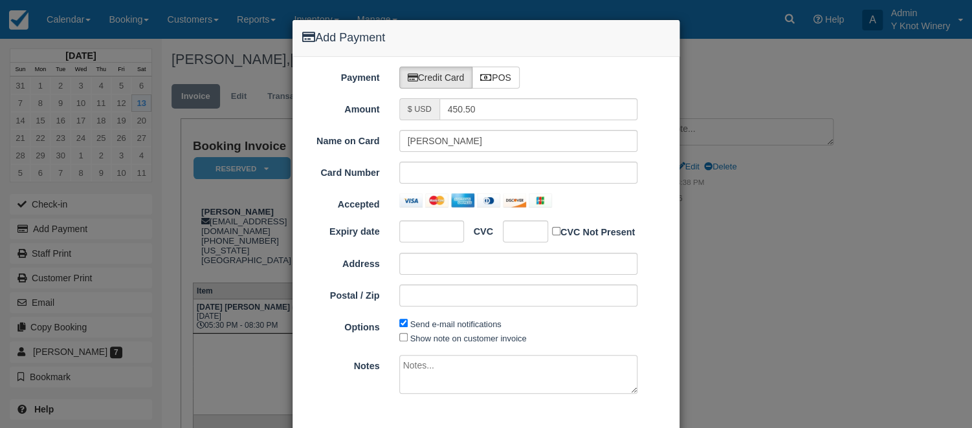
click at [669, 205] on div "Accepted" at bounding box center [486, 203] width 387 height 18
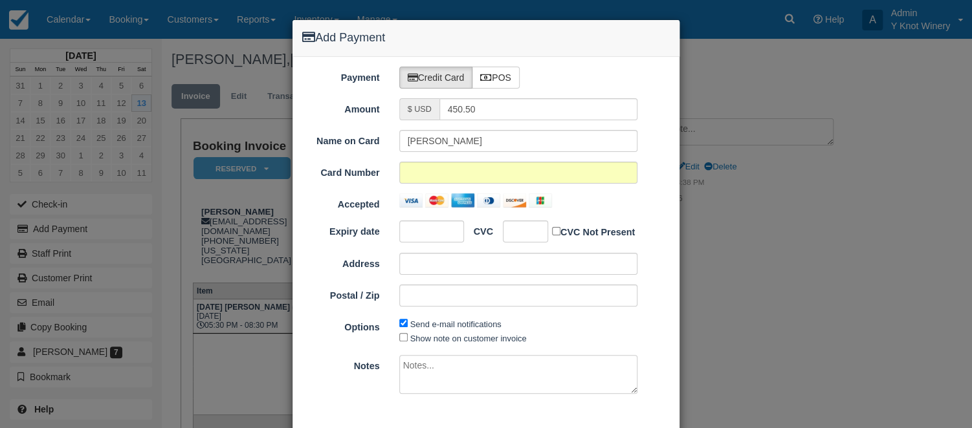
click at [517, 224] on div at bounding box center [525, 232] width 45 height 22
click at [672, 96] on div "Payment Credit Card POS Amount $ USD 450.50 Name on Card Jon Steiner Card Numbe…" at bounding box center [486, 266] width 387 height 418
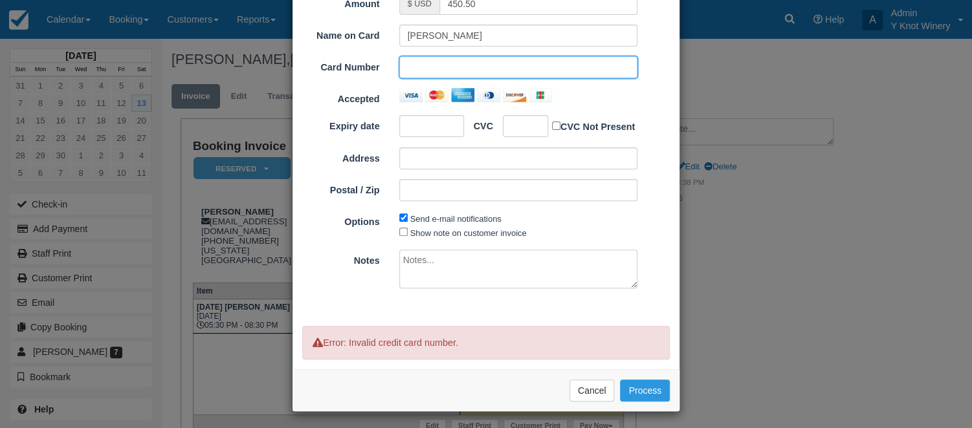
click at [369, 287] on div "Notes" at bounding box center [486, 271] width 387 height 43
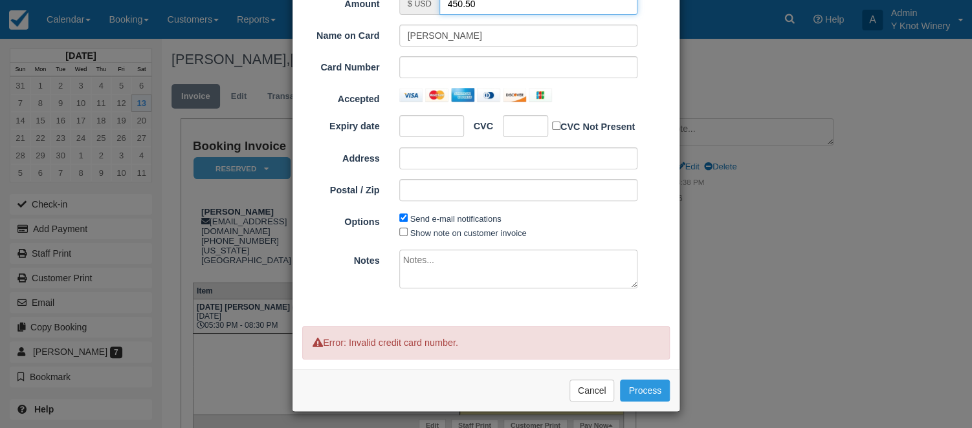
drag, startPoint x: 483, startPoint y: 6, endPoint x: 438, endPoint y: 4, distance: 45.4
click at [439, 4] on input "450.50" at bounding box center [538, 4] width 199 height 22
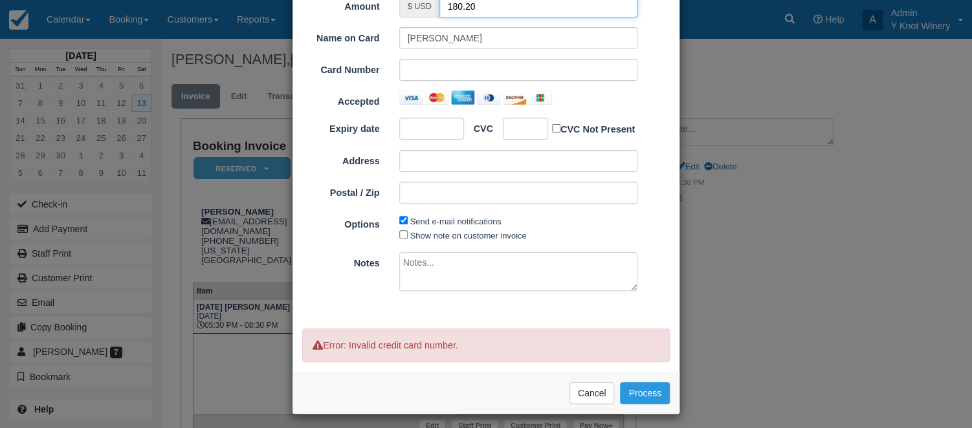
type input "180.20"
click at [620, 383] on button "Process" at bounding box center [645, 394] width 50 height 22
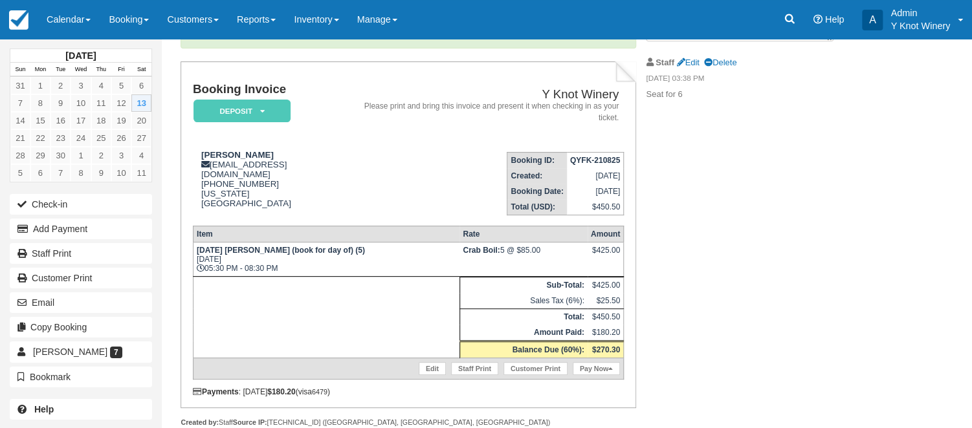
scroll to position [124, 0]
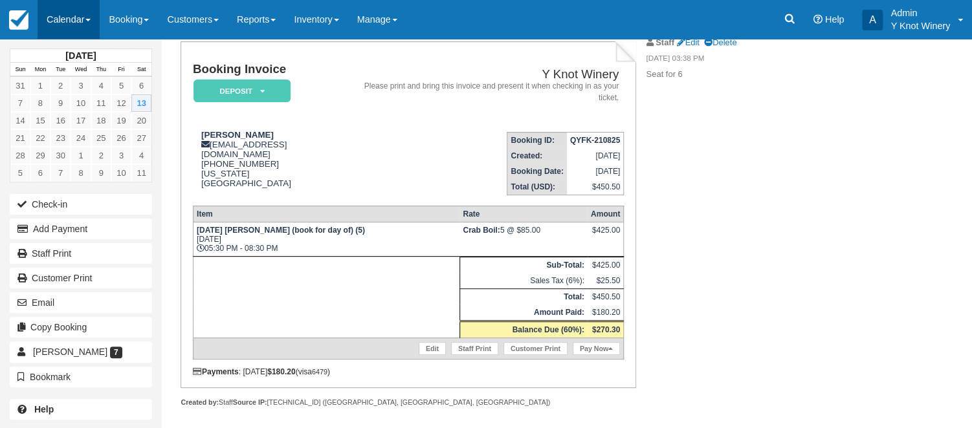
click at [93, 26] on link "Calendar" at bounding box center [69, 19] width 62 height 39
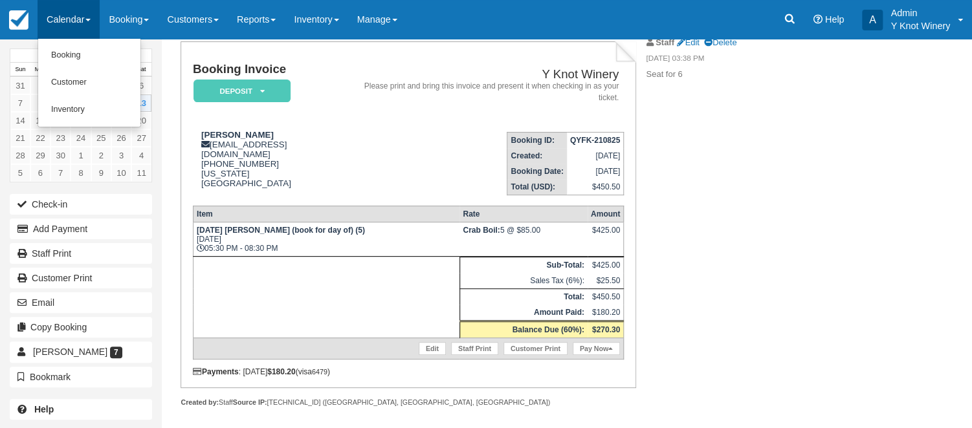
click at [357, 72] on h2 "Y Knot Winery" at bounding box center [488, 75] width 262 height 14
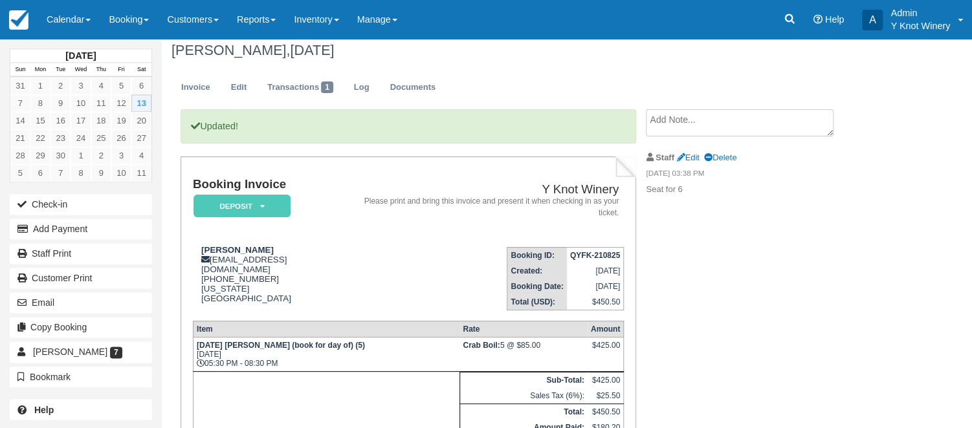
scroll to position [0, 0]
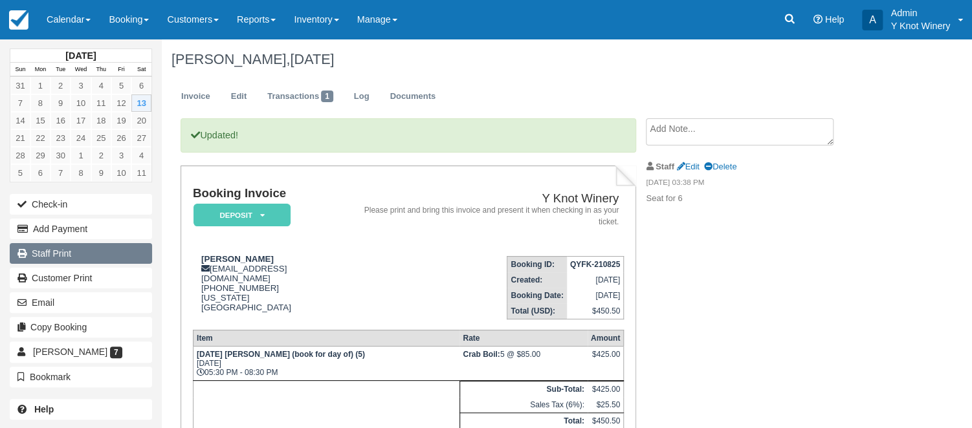
click at [108, 258] on link "Staff Print" at bounding box center [81, 253] width 142 height 21
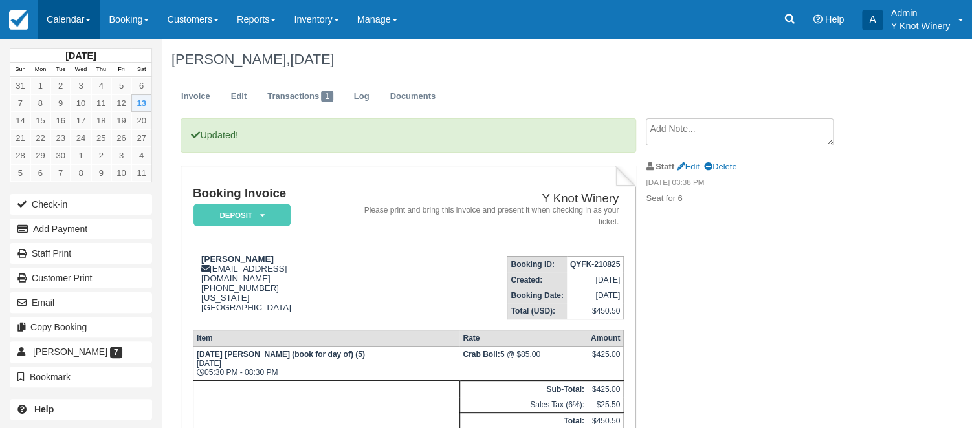
click at [91, 19] on span at bounding box center [87, 20] width 5 height 3
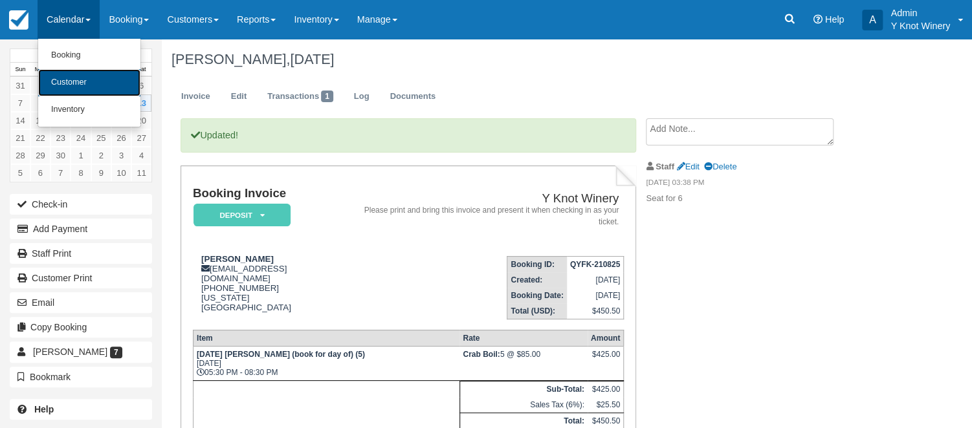
click at [96, 82] on link "Customer" at bounding box center [89, 82] width 102 height 27
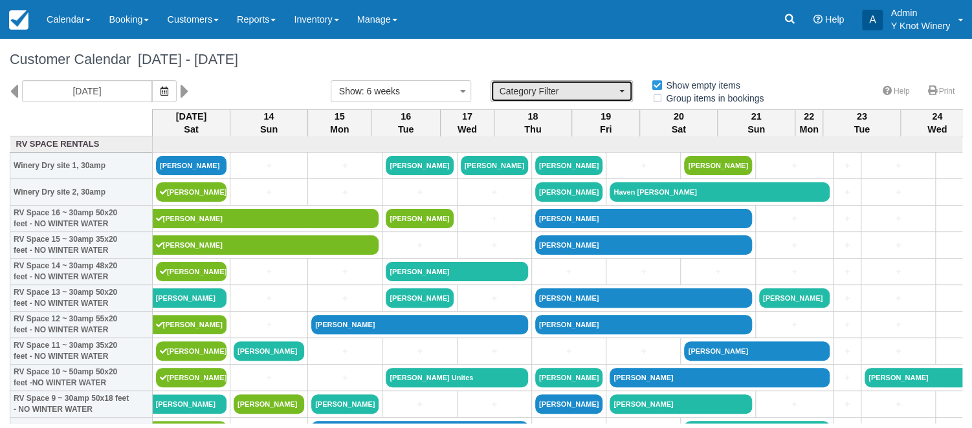
click at [617, 93] on button "Category Filter" at bounding box center [562, 91] width 142 height 22
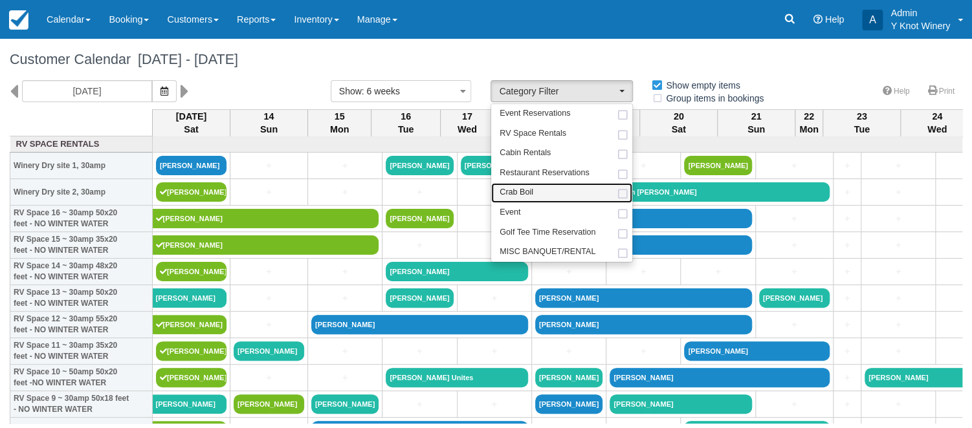
click at [562, 191] on link "Crab Boil" at bounding box center [561, 193] width 141 height 20
select select "8"
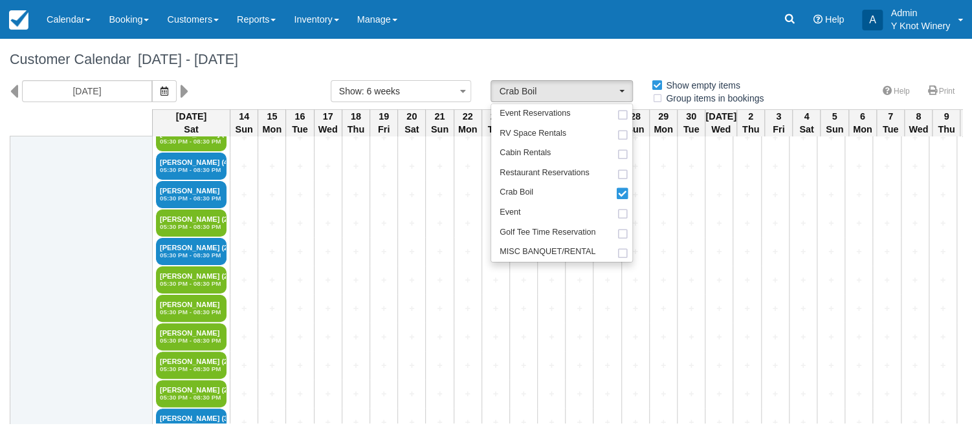
scroll to position [1166, 0]
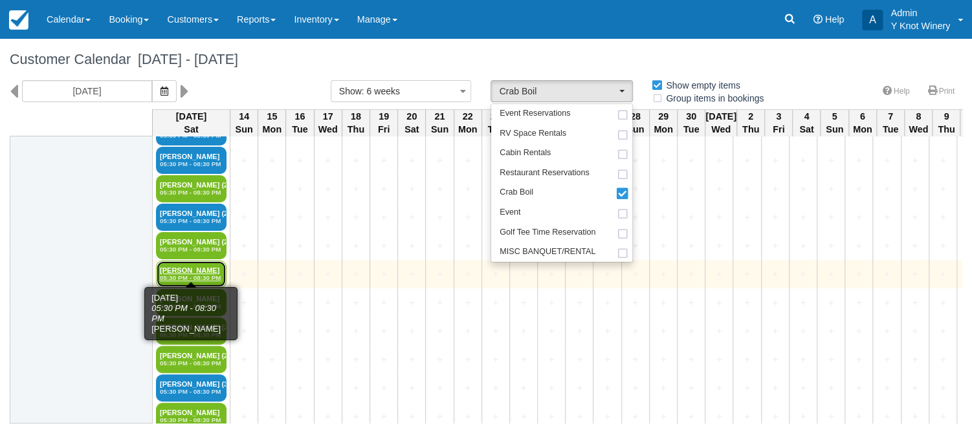
click at [175, 265] on link "George 05:30 PM - 08:30 PM" at bounding box center [191, 274] width 71 height 27
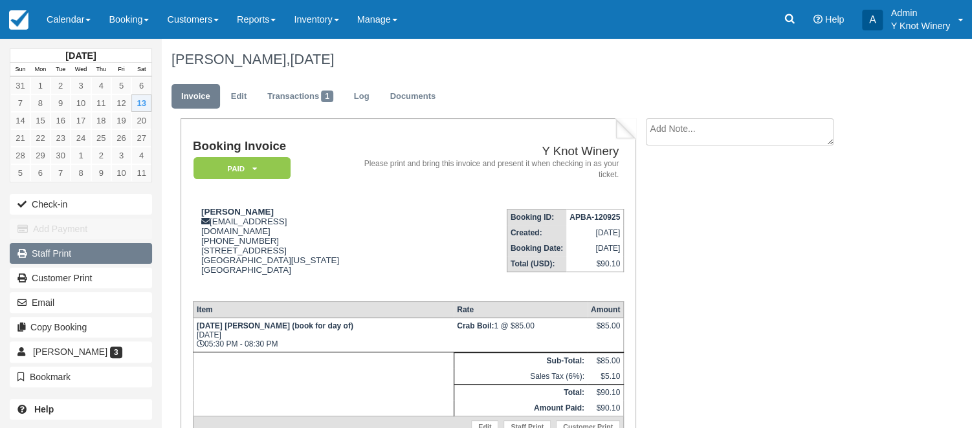
click at [141, 252] on link "Staff Print" at bounding box center [81, 253] width 142 height 21
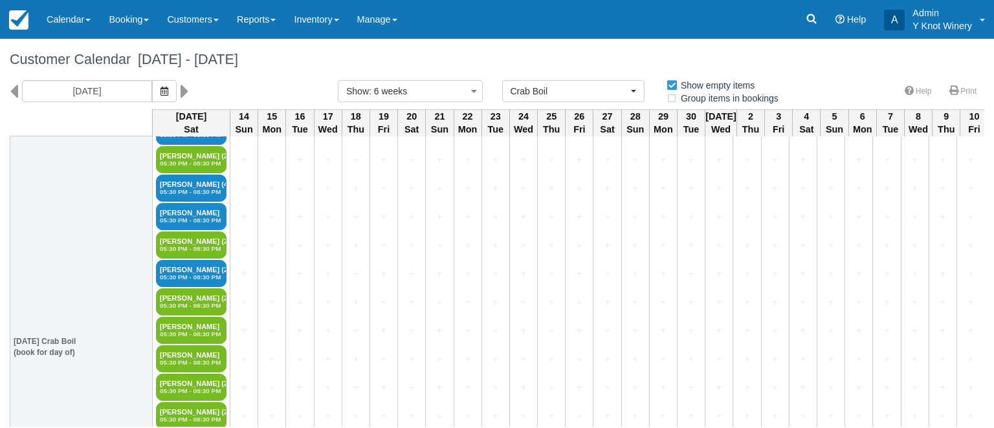
scroll to position [1165, 0]
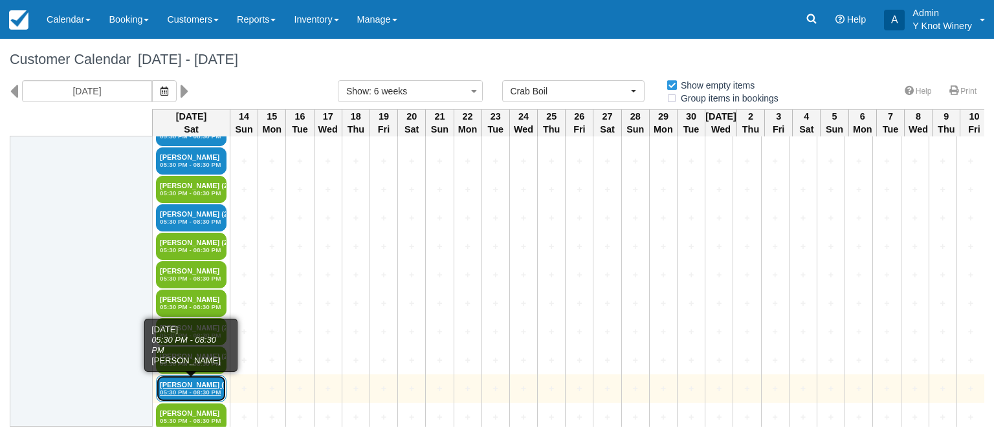
click at [194, 377] on link "Cory Weatherly (3) 05:30 PM - 08:30 PM" at bounding box center [191, 388] width 71 height 27
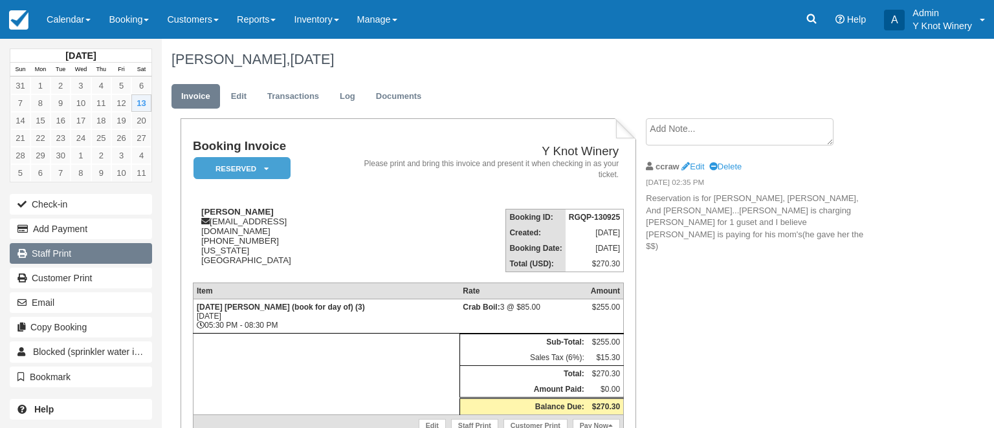
click at [108, 252] on link "Staff Print" at bounding box center [81, 253] width 142 height 21
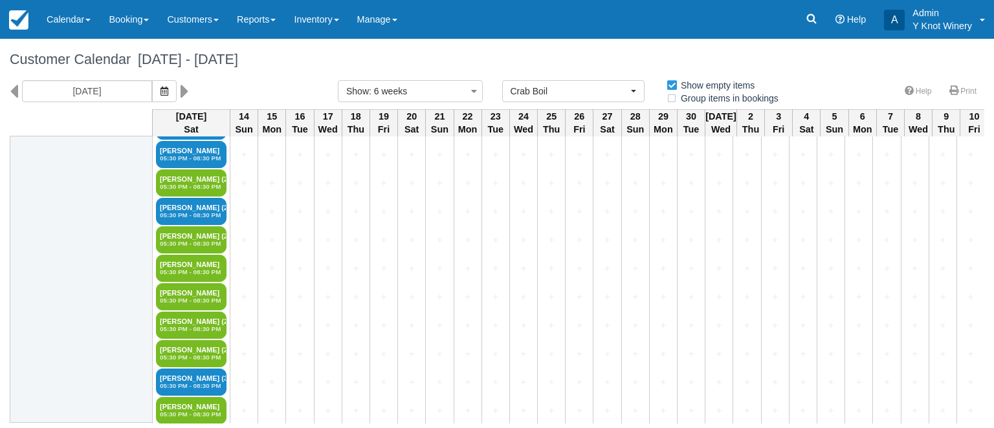
scroll to position [45, 0]
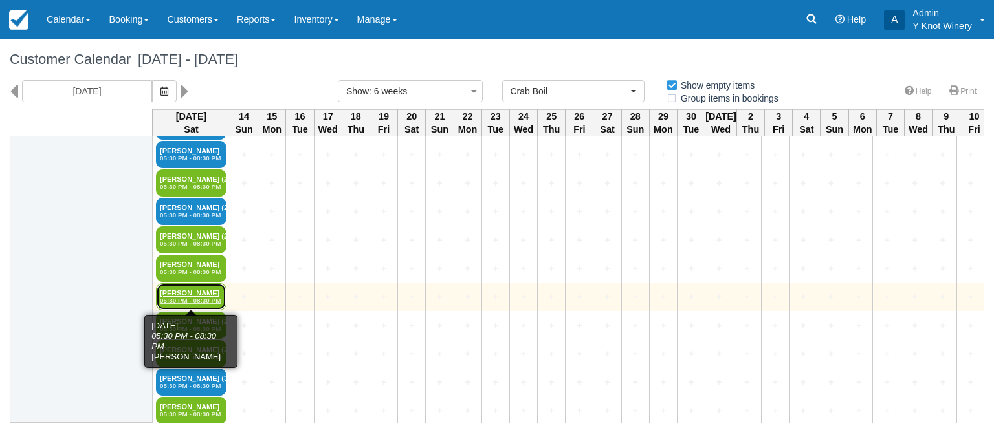
click at [195, 294] on link "George Whitaker 05:30 PM - 08:30 PM" at bounding box center [191, 296] width 71 height 27
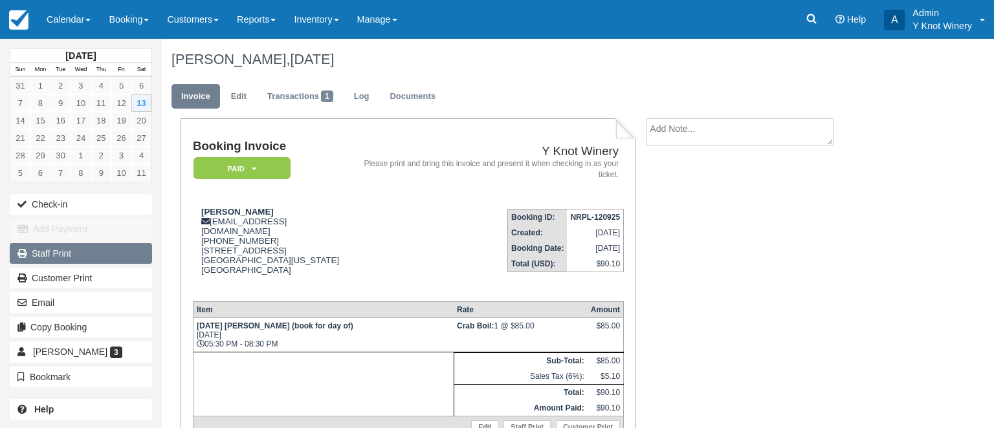
click at [120, 255] on link "Staff Print" at bounding box center [81, 253] width 142 height 21
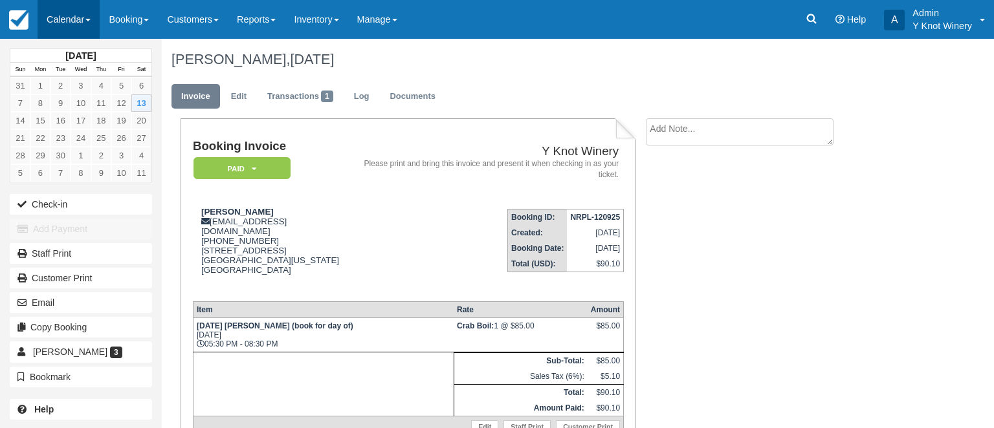
click at [94, 22] on link "Calendar" at bounding box center [69, 19] width 62 height 39
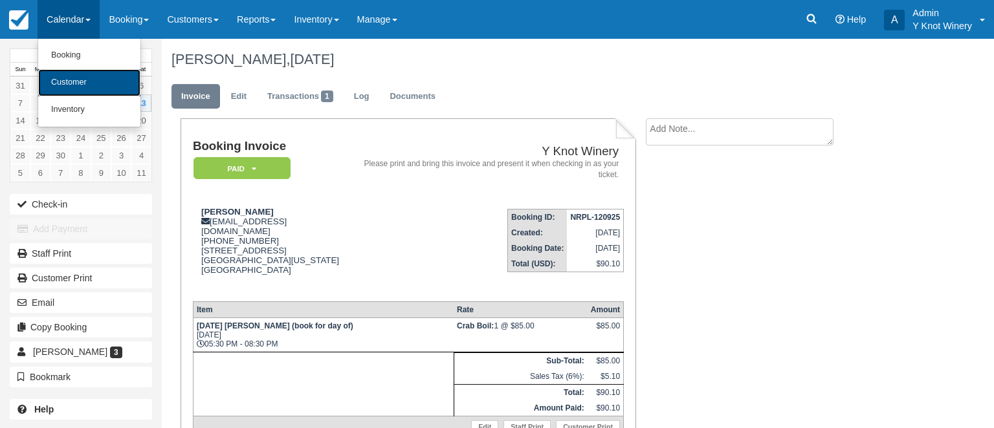
click at [92, 88] on link "Customer" at bounding box center [89, 82] width 102 height 27
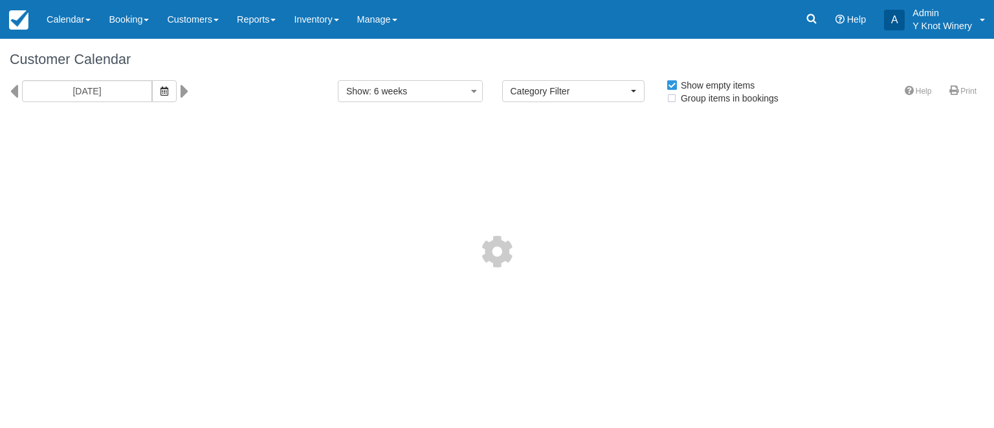
select select
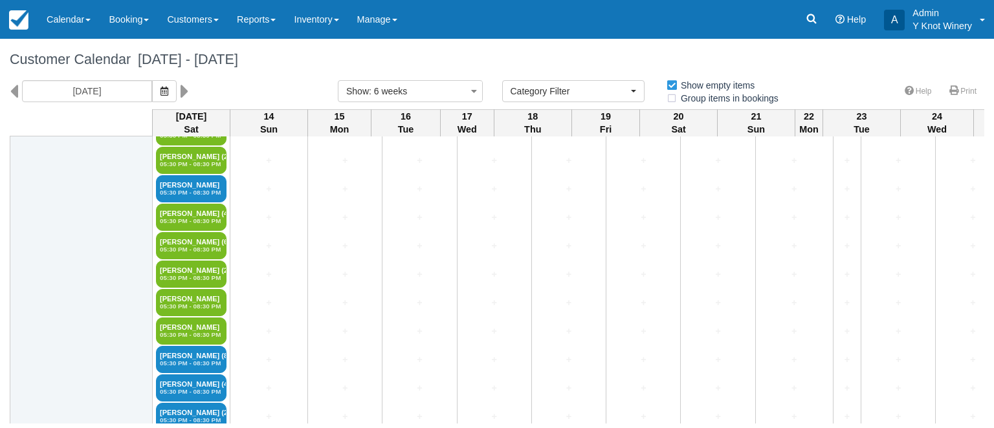
scroll to position [1924, 0]
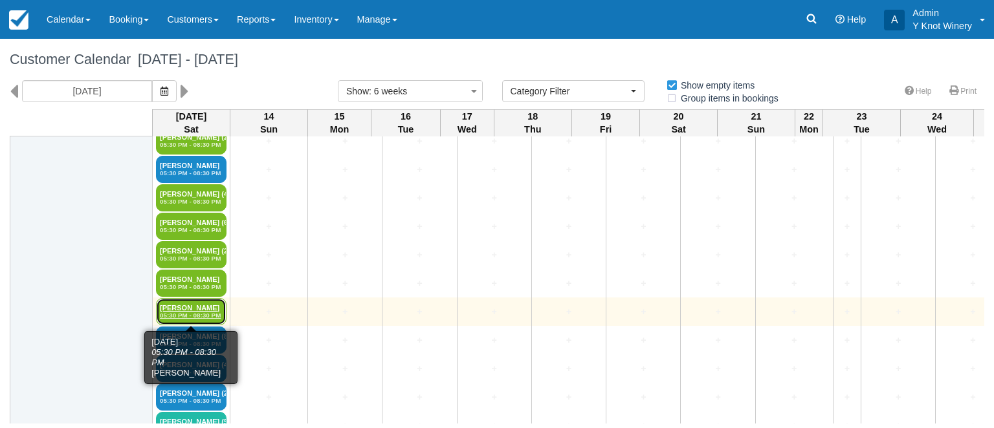
click at [184, 308] on link "George 05:30 PM - 08:30 PM" at bounding box center [191, 311] width 71 height 27
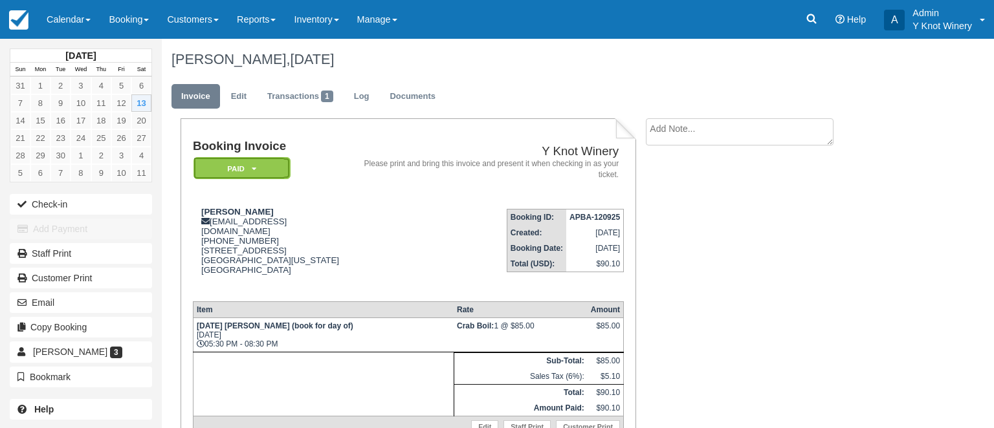
click at [252, 168] on em "Paid" at bounding box center [242, 168] width 97 height 23
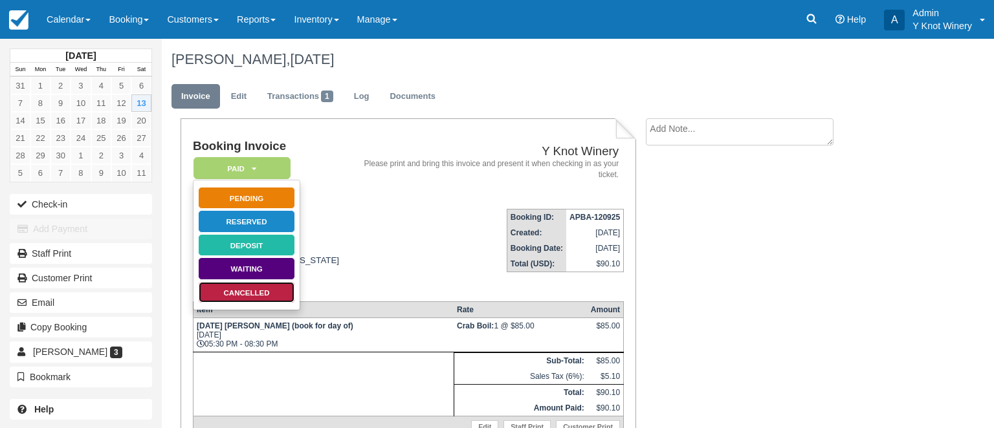
click at [245, 294] on link "Cancelled" at bounding box center [246, 293] width 97 height 23
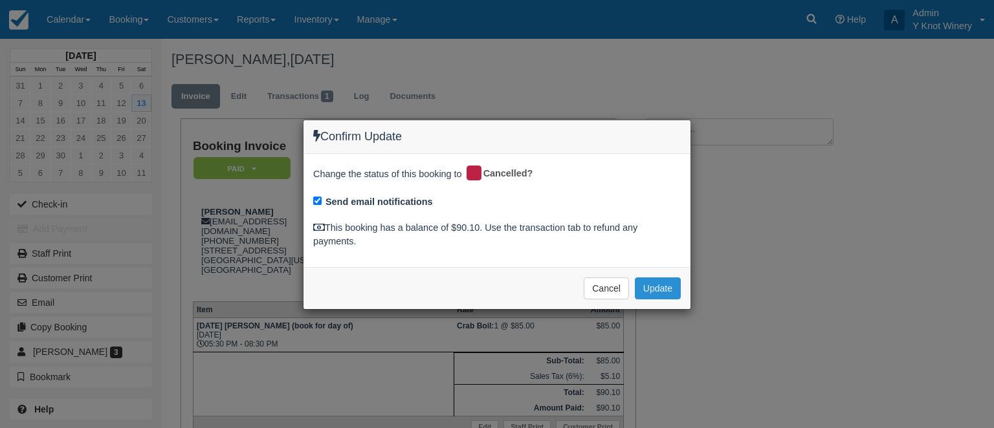
click at [657, 287] on button "Update" at bounding box center [658, 289] width 46 height 22
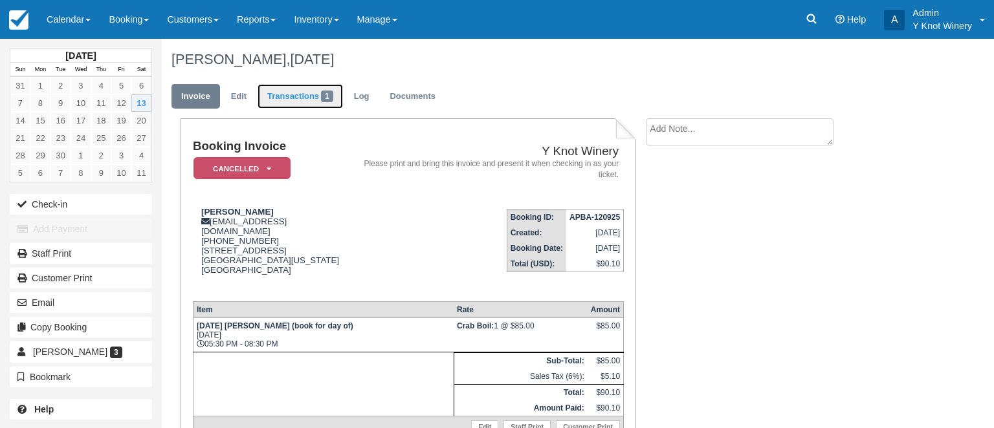
click at [307, 95] on link "Transactions 1" at bounding box center [300, 96] width 85 height 25
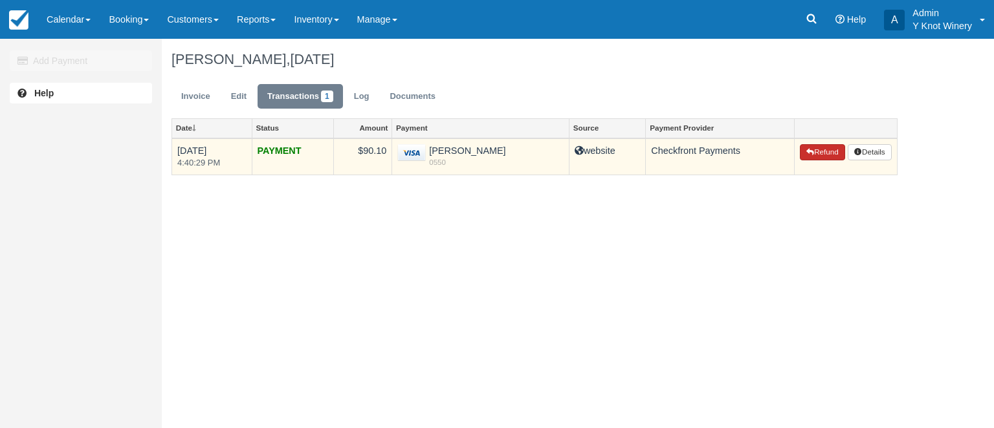
click at [825, 152] on button "Refund" at bounding box center [822, 152] width 45 height 17
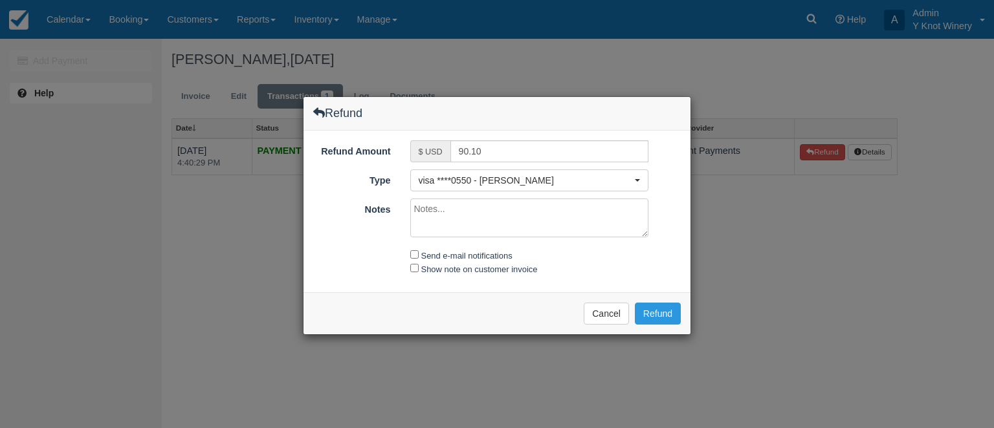
click at [449, 209] on textarea "Notes" at bounding box center [529, 218] width 239 height 39
type textarea "dbl booked"
click at [414, 256] on input "Send e-mail notifications" at bounding box center [414, 254] width 8 height 8
checkbox input "true"
click at [415, 269] on input "Show note on customer invoice" at bounding box center [414, 268] width 8 height 8
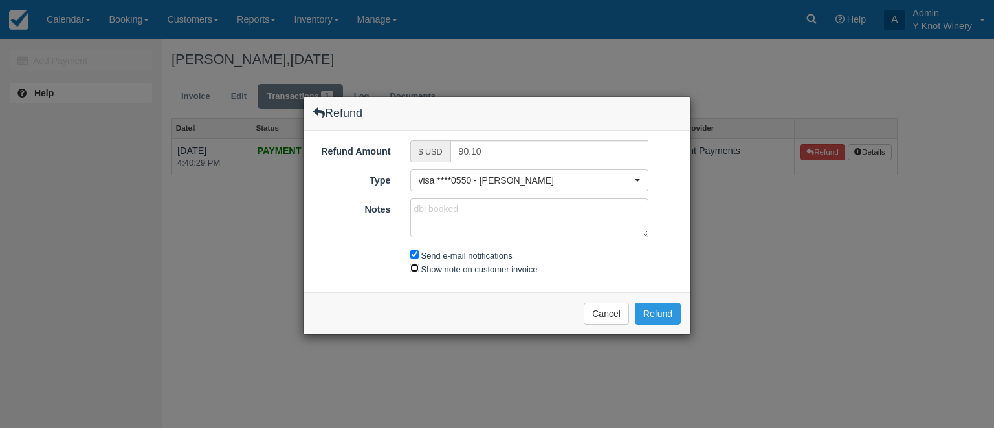
checkbox input "true"
click at [671, 310] on button "Refund" at bounding box center [658, 314] width 46 height 22
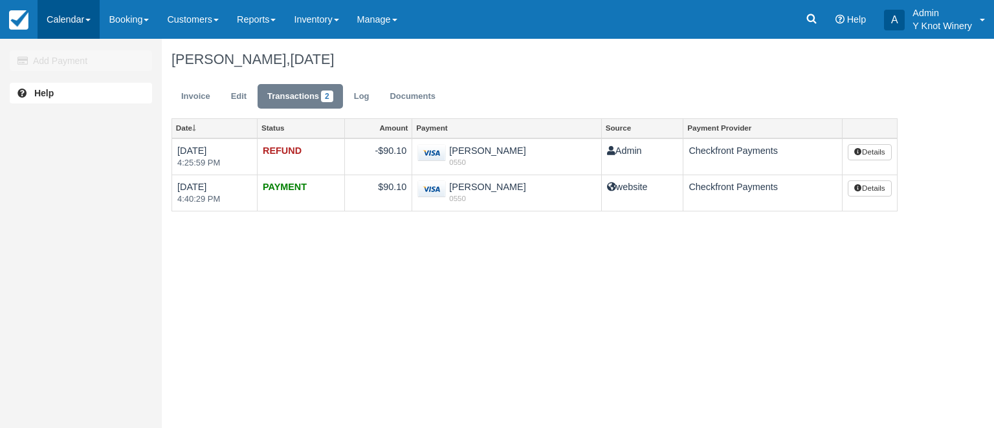
click at [93, 17] on link "Calendar" at bounding box center [69, 19] width 62 height 39
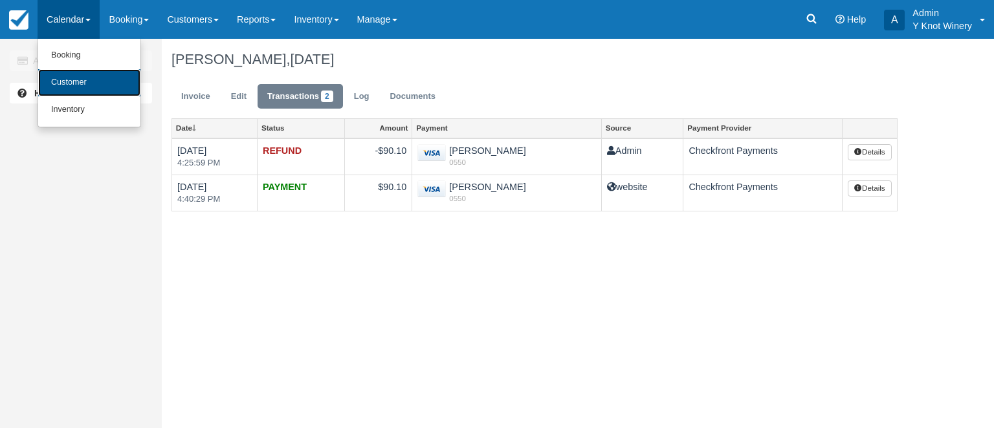
click at [91, 82] on link "Customer" at bounding box center [89, 82] width 102 height 27
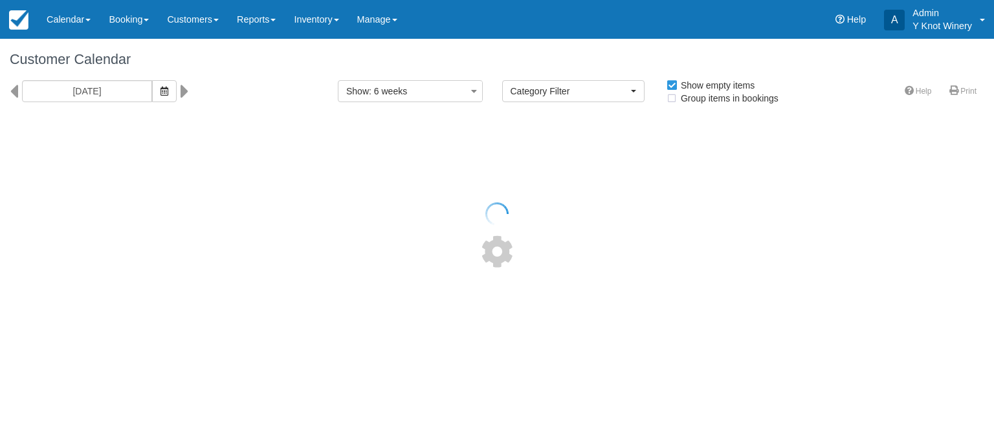
select select
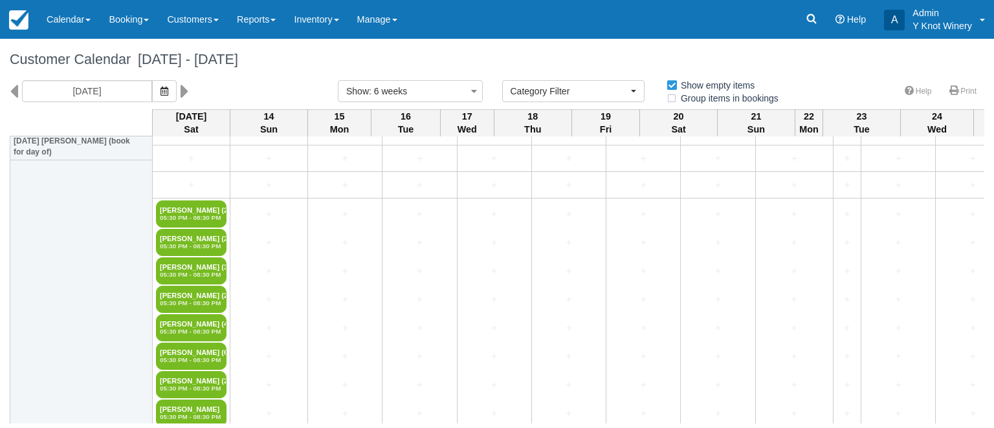
scroll to position [1810, 0]
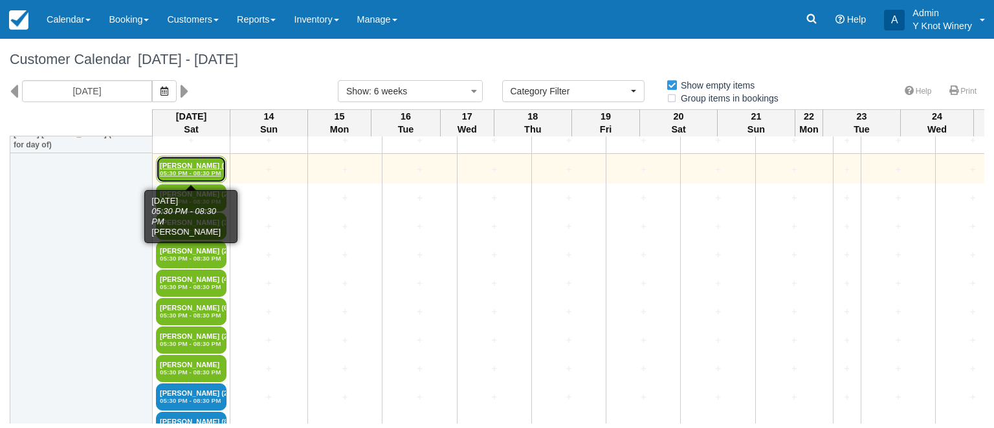
click at [184, 163] on link "Valerie Pryor (2) 05:30 PM - 08:30 PM" at bounding box center [191, 169] width 71 height 27
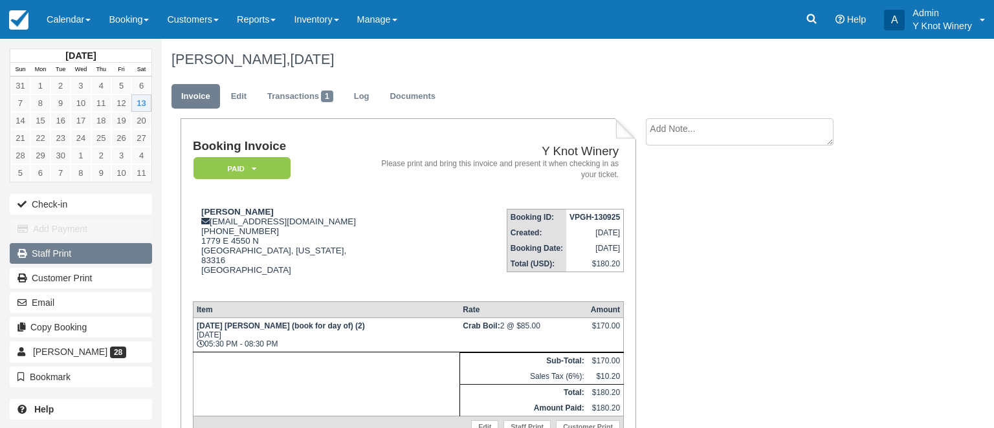
click at [78, 256] on link "Staff Print" at bounding box center [81, 253] width 142 height 21
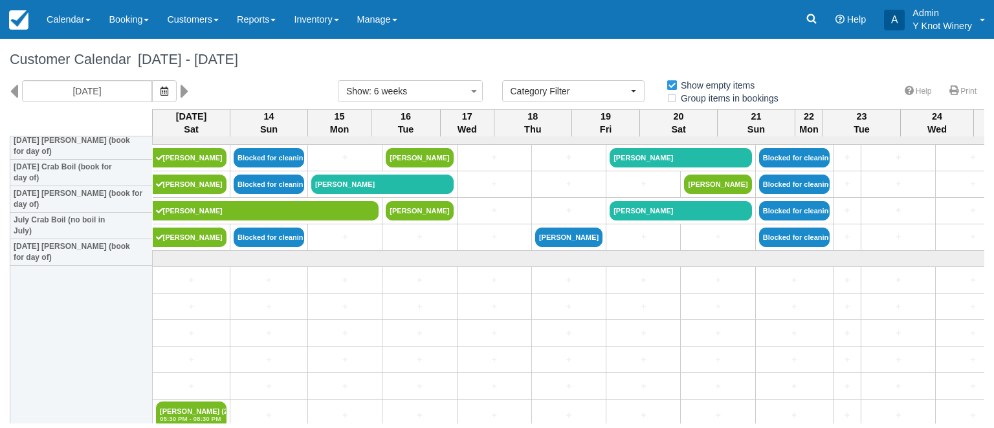
scroll to position [1205, 0]
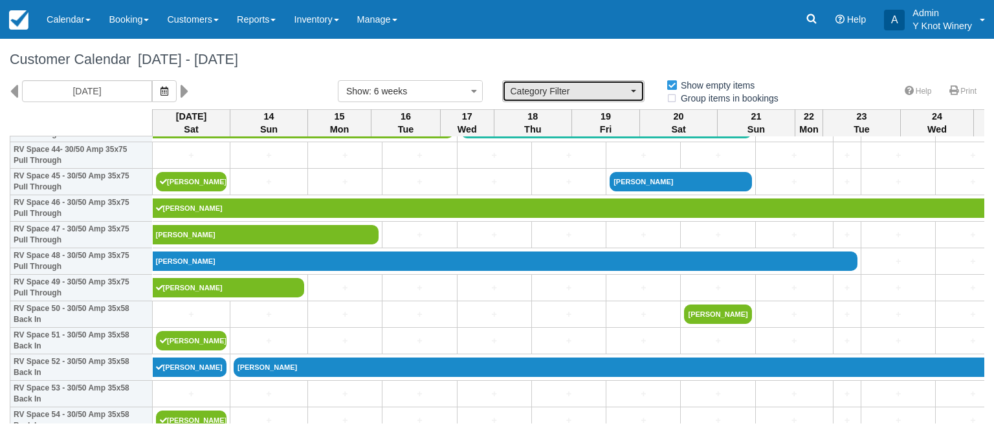
click at [633, 92] on span "button" at bounding box center [633, 91] width 5 height 3
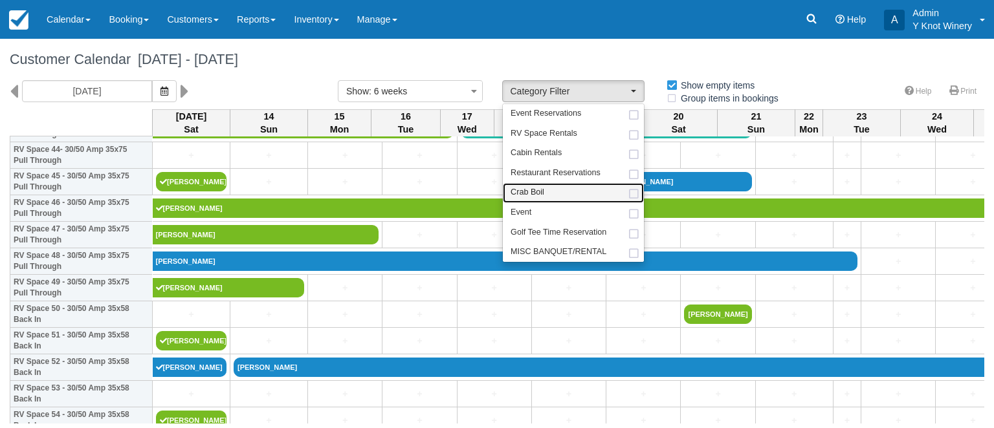
click at [554, 190] on link "Crab Boil" at bounding box center [573, 193] width 141 height 20
select select "8"
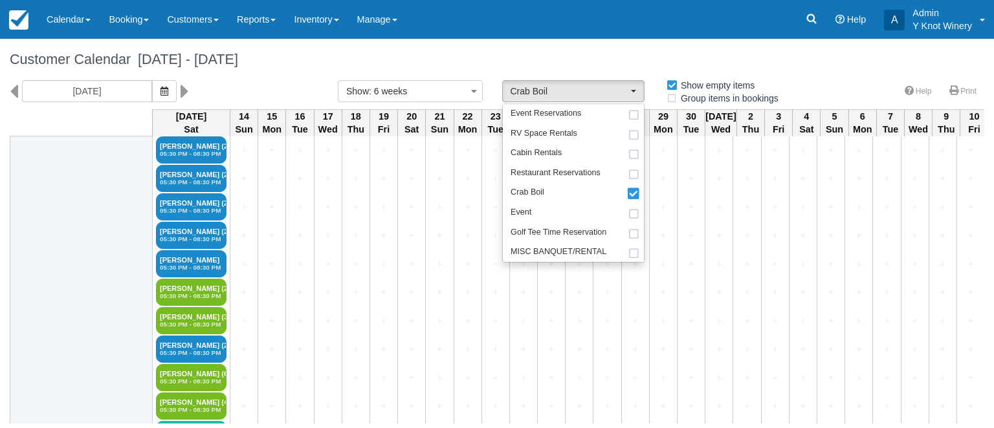
scroll to position [475, 0]
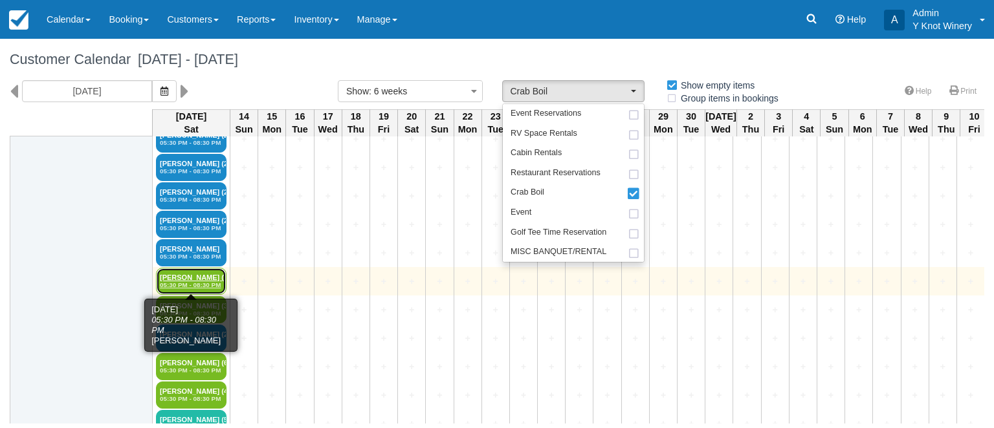
click at [175, 275] on link "JASON YEATES (2) 05:30 PM - 08:30 PM" at bounding box center [191, 281] width 71 height 27
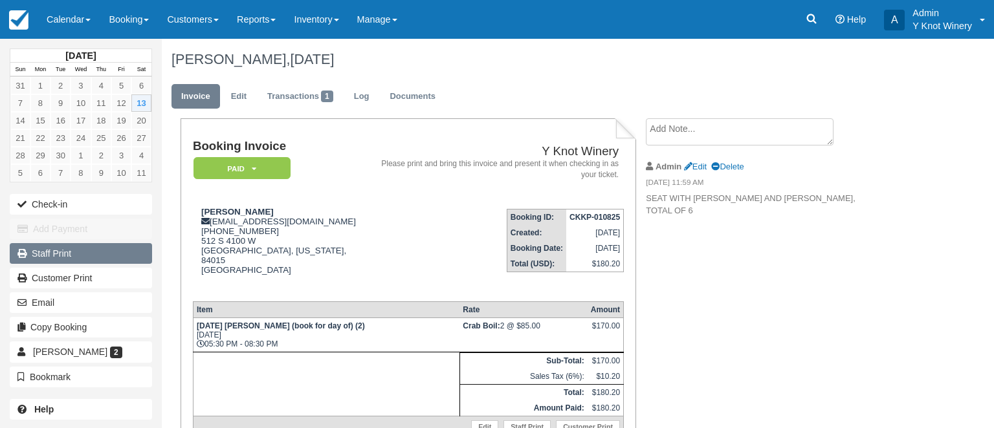
click at [89, 252] on link "Staff Print" at bounding box center [81, 253] width 142 height 21
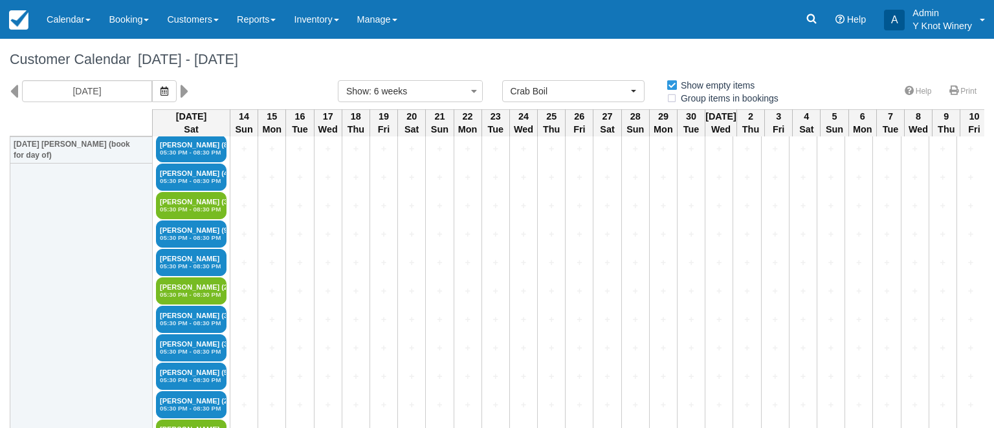
scroll to position [455, 0]
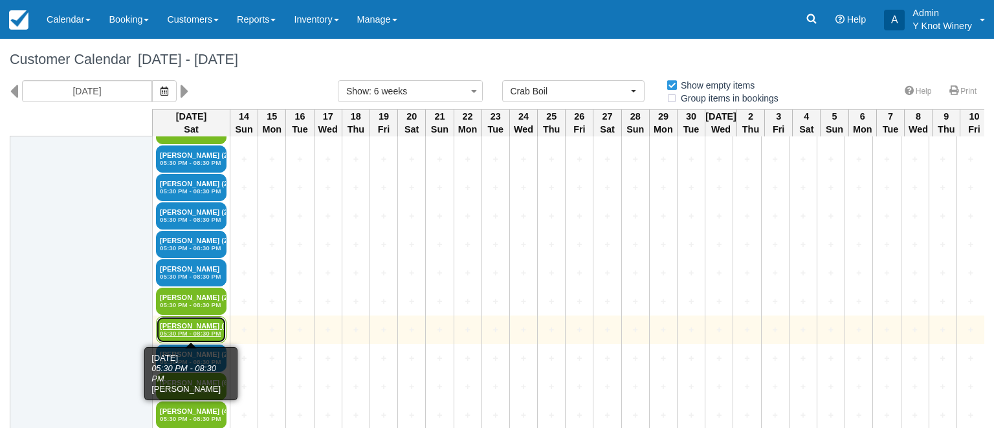
click at [180, 320] on link "Thomas Fass (3) 05:30 PM - 08:30 PM" at bounding box center [191, 330] width 71 height 27
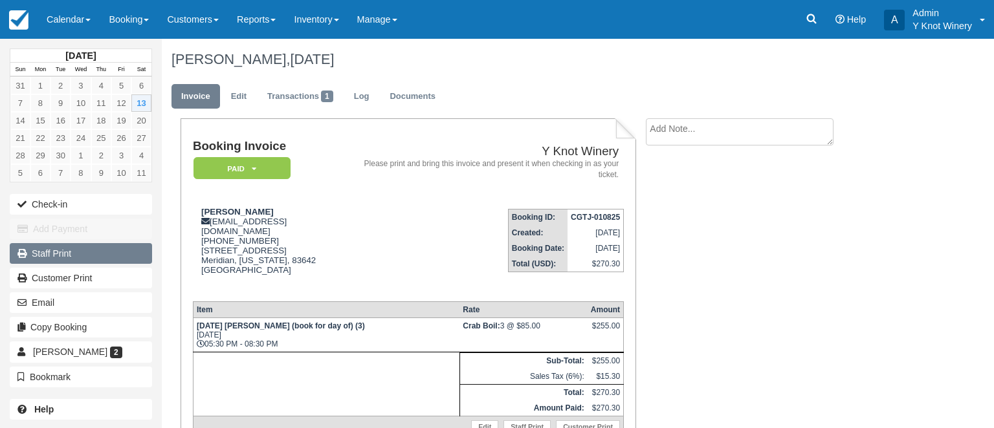
click at [80, 250] on link "Staff Print" at bounding box center [81, 253] width 142 height 21
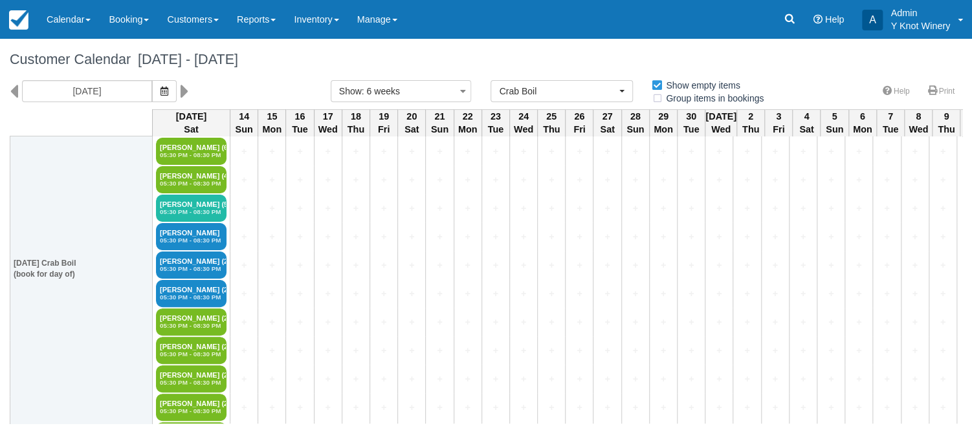
scroll to position [715, 0]
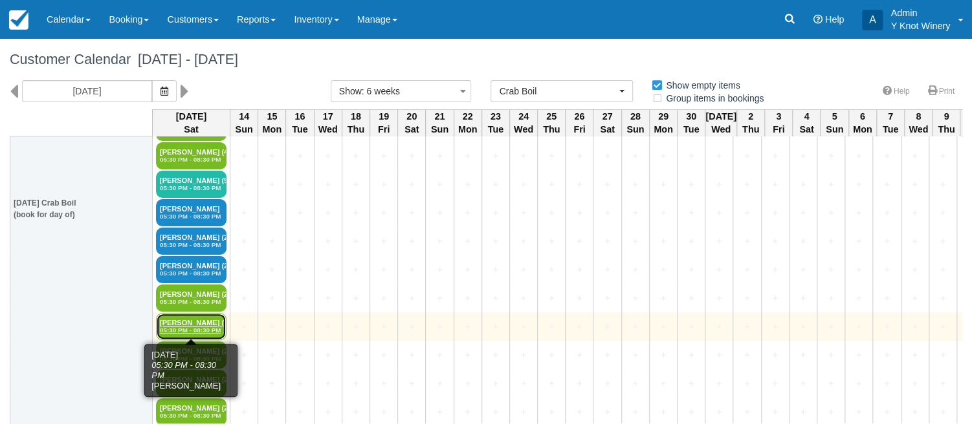
click at [172, 318] on link "Dave Morgan (2) 05:30 PM - 08:30 PM" at bounding box center [191, 326] width 71 height 27
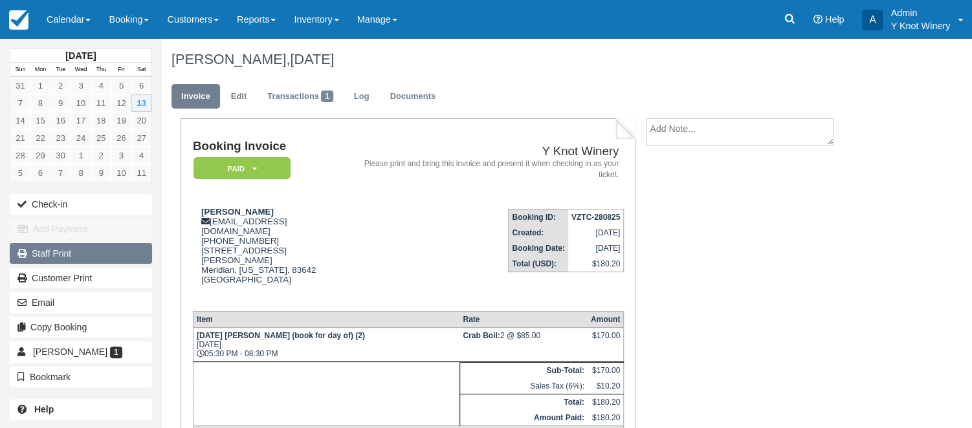
click at [69, 255] on link "Staff Print" at bounding box center [81, 253] width 142 height 21
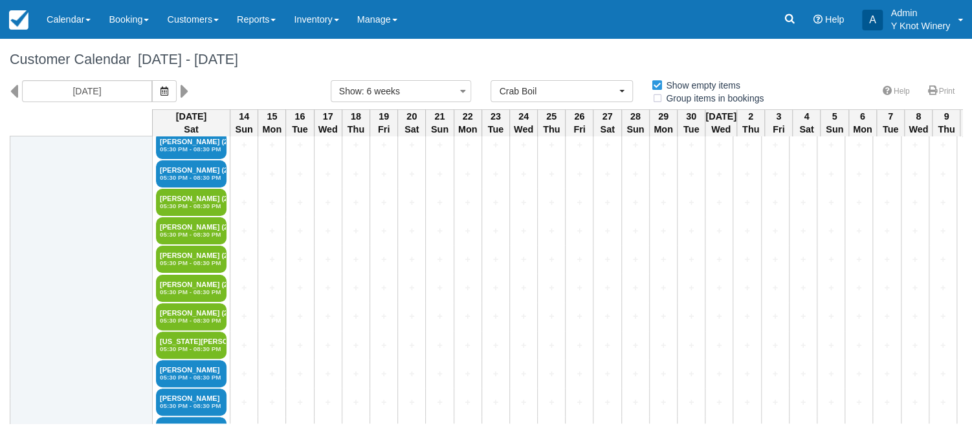
scroll to position [835, 0]
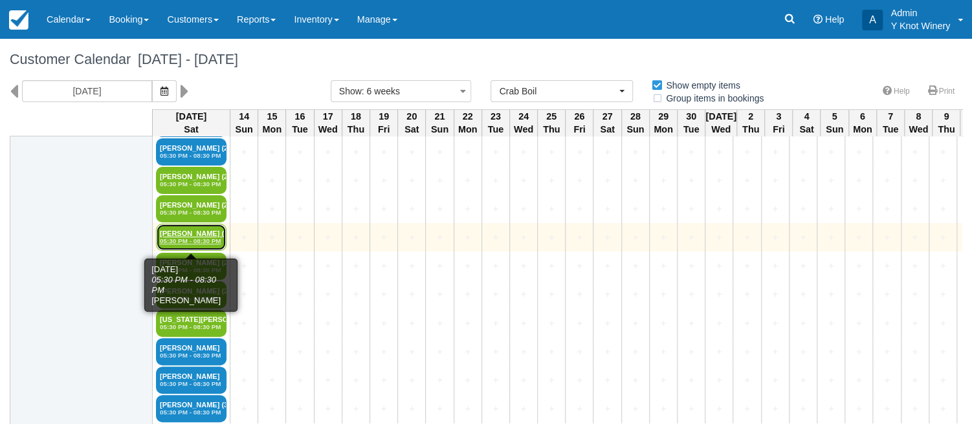
click at [182, 232] on link "[PERSON_NAME] (2) 05:30 PM - 08:30 PM" at bounding box center [191, 237] width 71 height 27
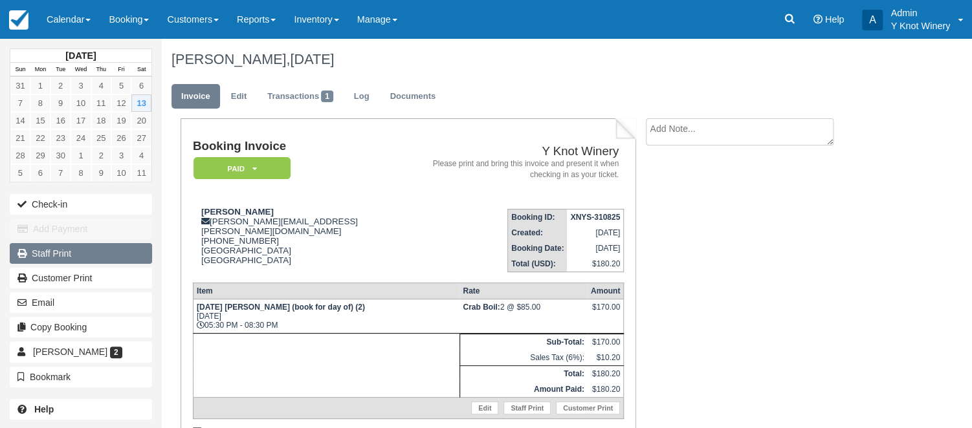
click at [129, 252] on link "Staff Print" at bounding box center [81, 253] width 142 height 21
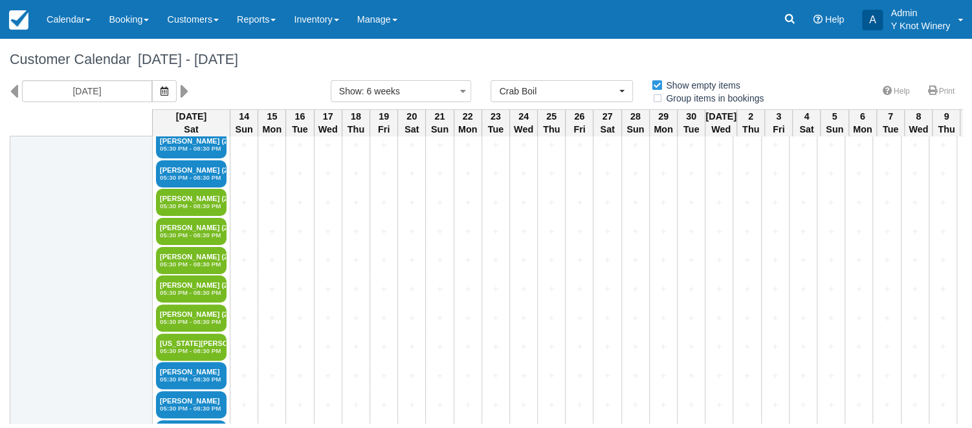
scroll to position [810, 0]
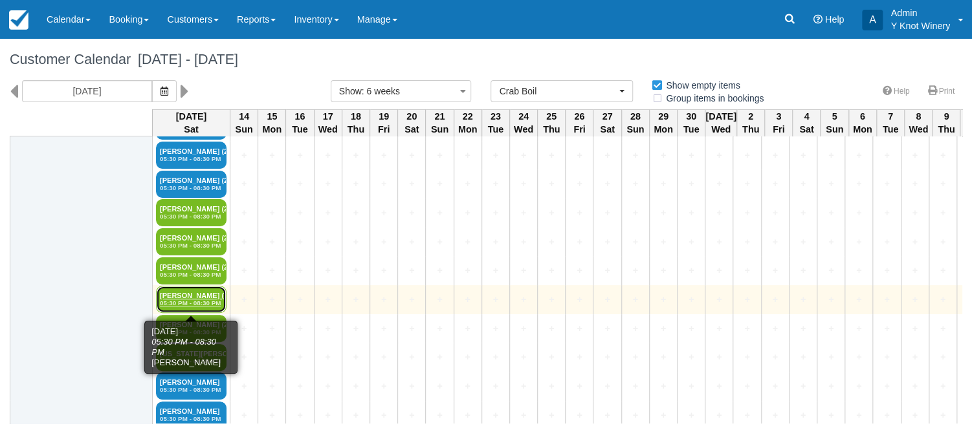
click at [182, 294] on link "Debbie Balch (2) 05:30 PM - 08:30 PM" at bounding box center [191, 299] width 71 height 27
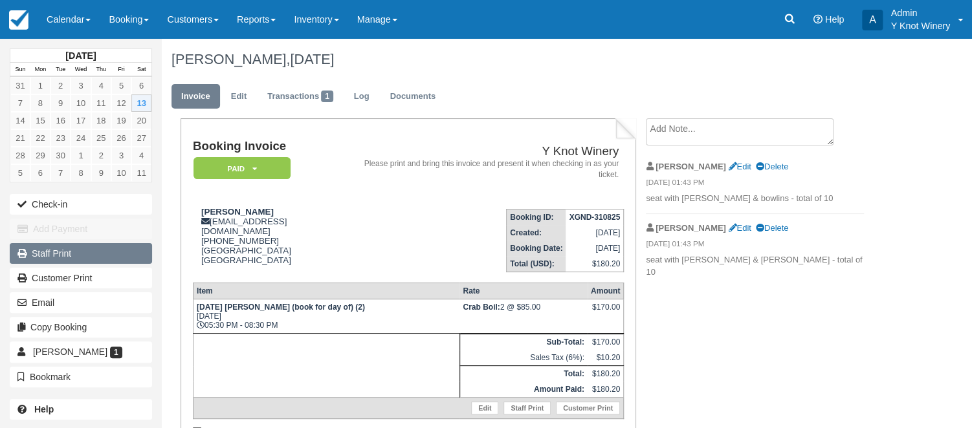
click at [90, 253] on link "Staff Print" at bounding box center [81, 253] width 142 height 21
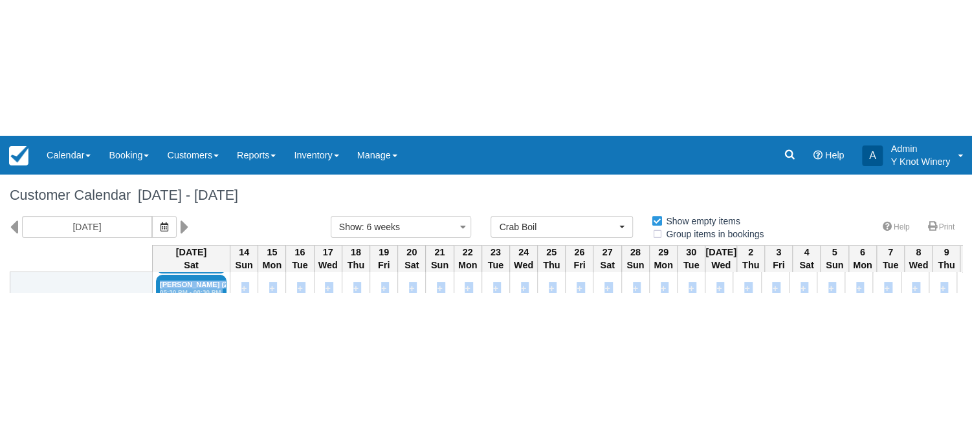
scroll to position [1364, 0]
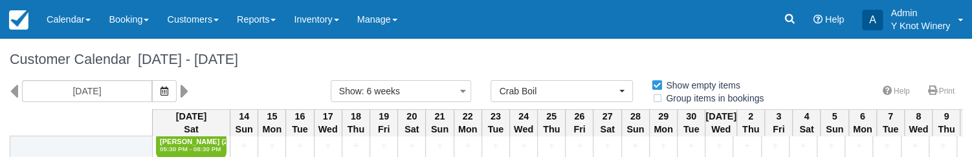
drag, startPoint x: 610, startPoint y: 154, endPoint x: 608, endPoint y: 346, distance: 192.3
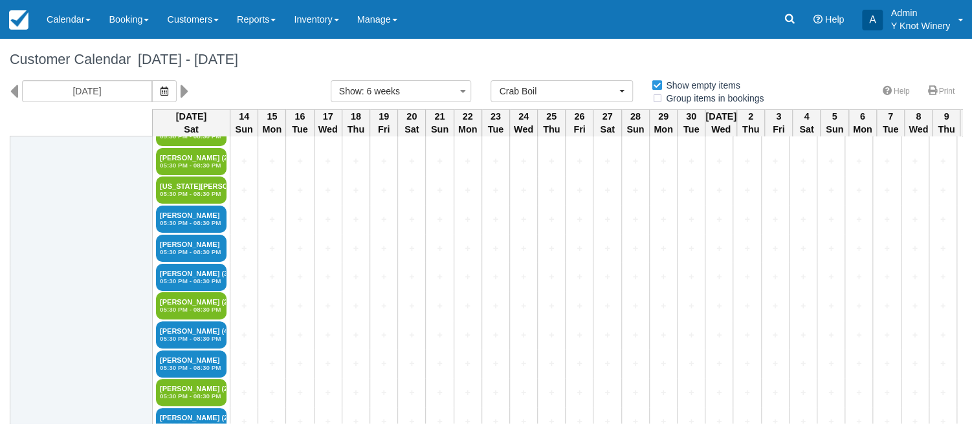
scroll to position [1038, 0]
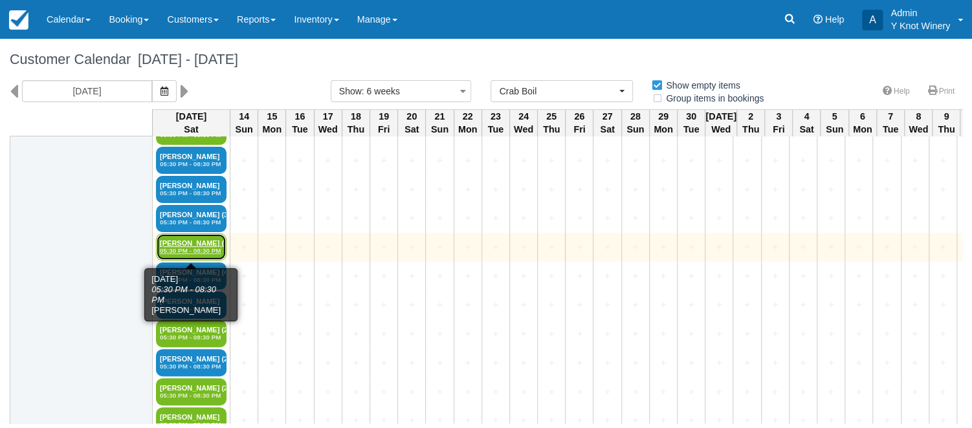
click at [185, 247] on link "Darcy Pangelinan (2) 05:30 PM - 08:30 PM" at bounding box center [191, 247] width 71 height 27
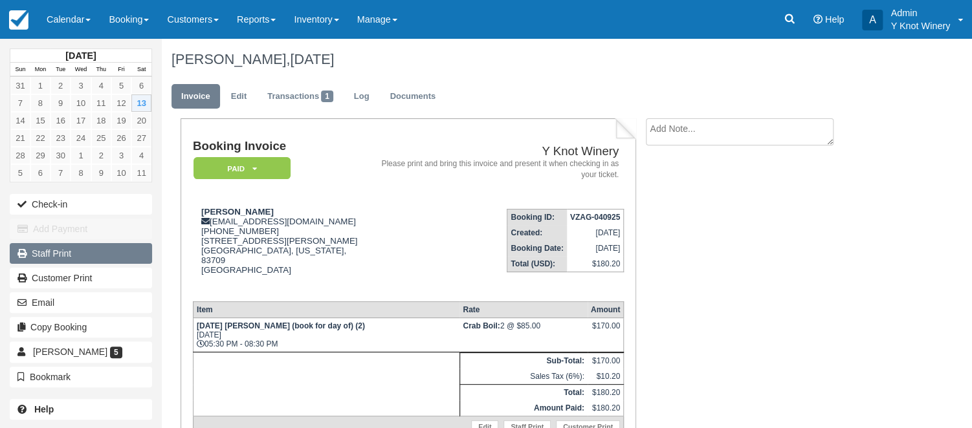
click at [76, 245] on link "Staff Print" at bounding box center [81, 253] width 142 height 21
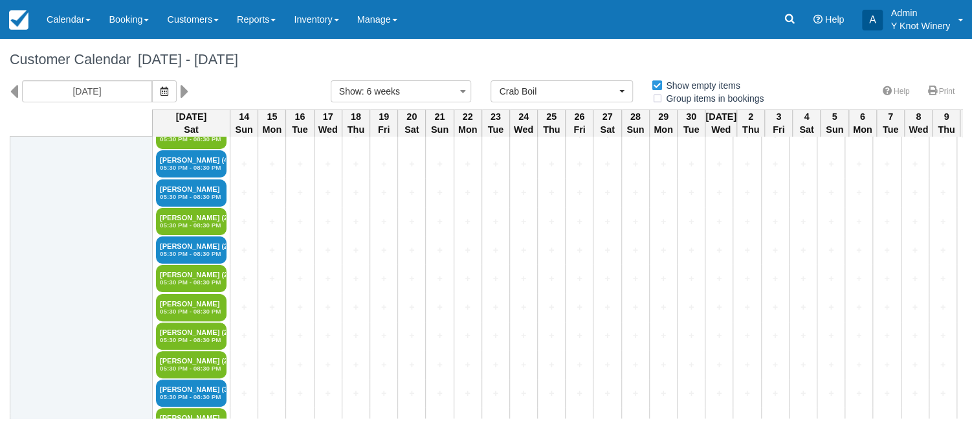
scroll to position [1159, 0]
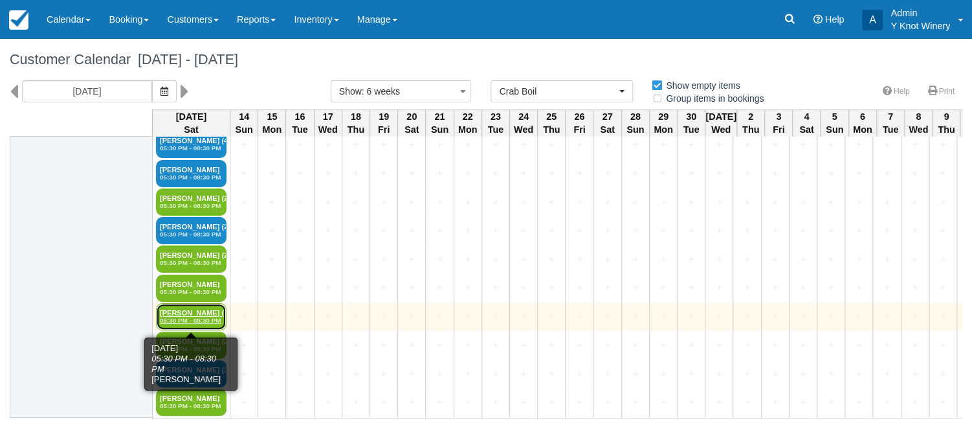
click at [208, 316] on link "James Bradley (2) 05:30 PM - 08:30 PM" at bounding box center [191, 316] width 71 height 27
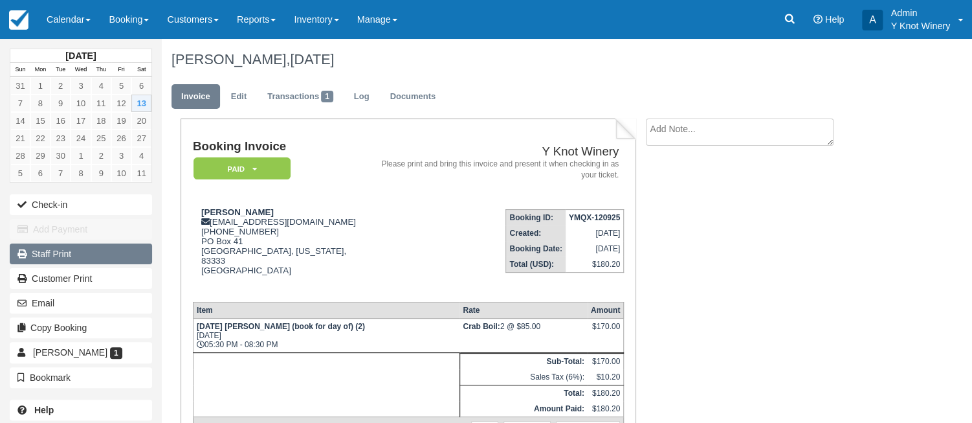
click at [85, 250] on link "Staff Print" at bounding box center [81, 253] width 142 height 21
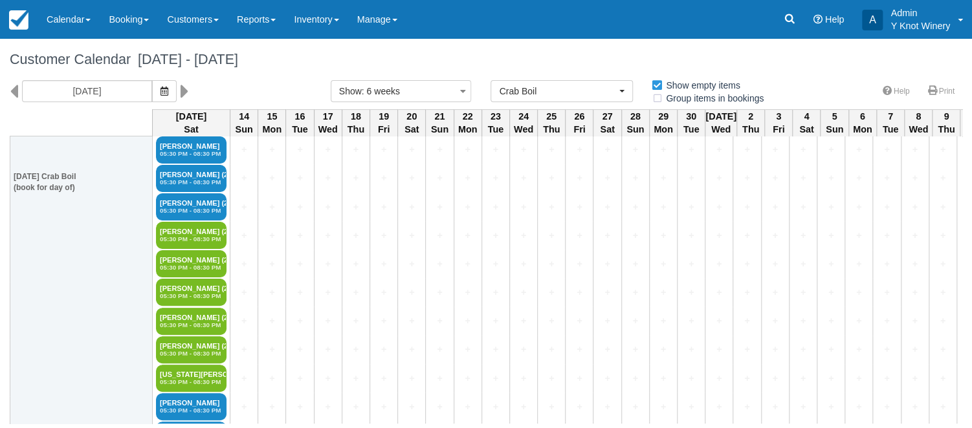
scroll to position [747, 0]
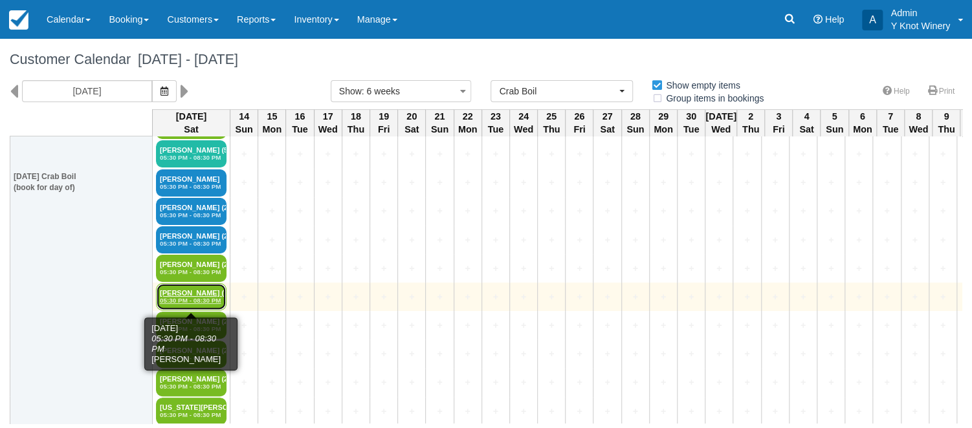
click at [193, 289] on link "Dave Morgan (2) 05:30 PM - 08:30 PM" at bounding box center [191, 296] width 71 height 27
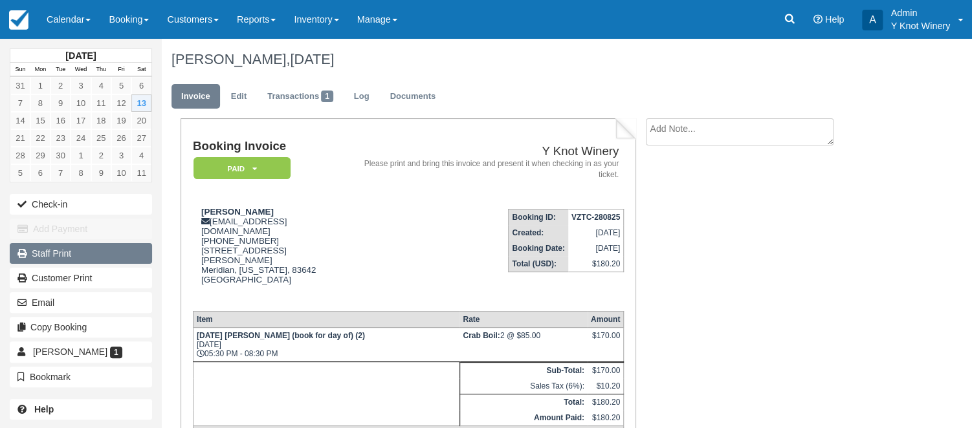
click at [67, 260] on link "Staff Print" at bounding box center [81, 253] width 142 height 21
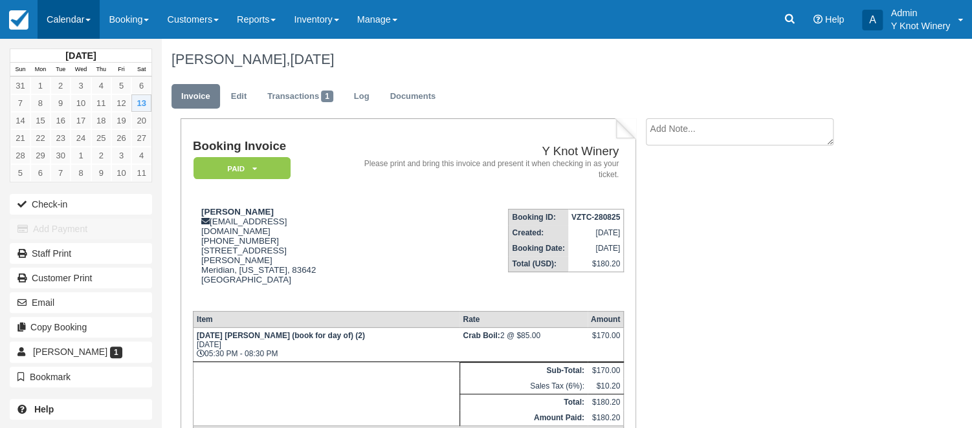
click at [89, 25] on link "Calendar" at bounding box center [69, 19] width 62 height 39
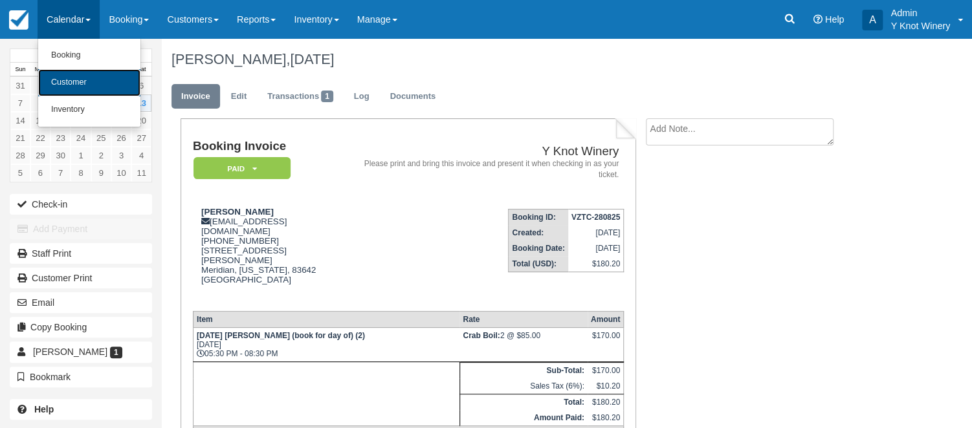
click at [69, 83] on link "Customer" at bounding box center [89, 82] width 102 height 27
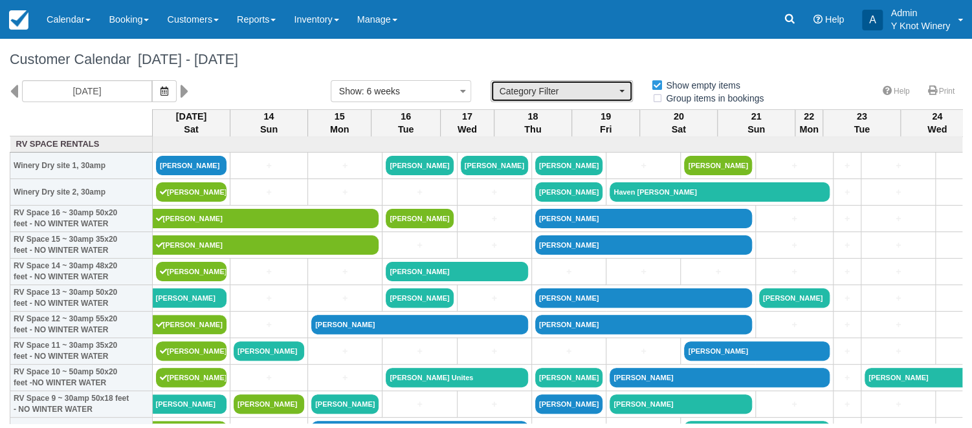
click at [628, 87] on button "Category Filter" at bounding box center [562, 91] width 142 height 22
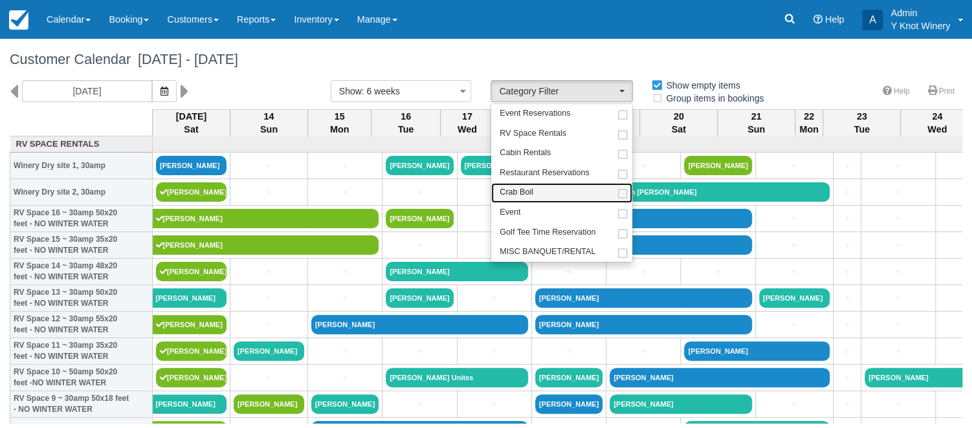
click at [551, 195] on link "Crab Boil" at bounding box center [561, 193] width 141 height 20
select select "8"
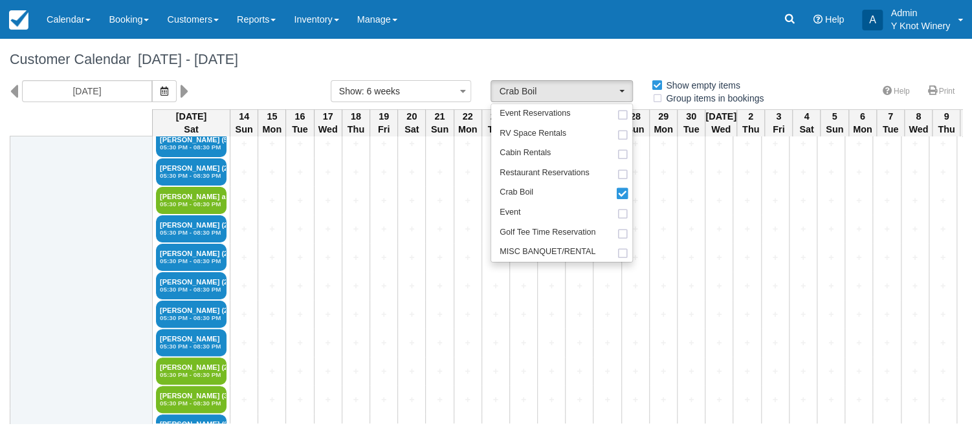
scroll to position [396, 0]
